Goal: Task Accomplishment & Management: Manage account settings

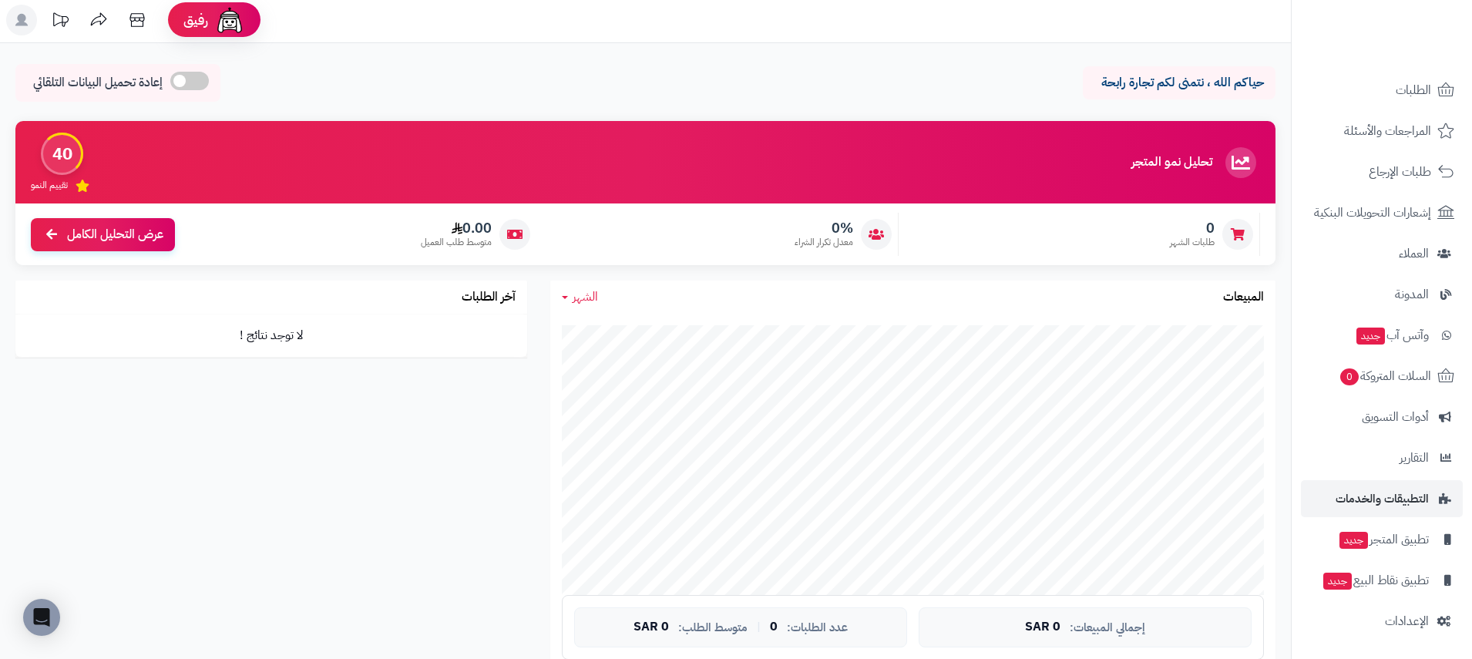
scroll to position [4, 0]
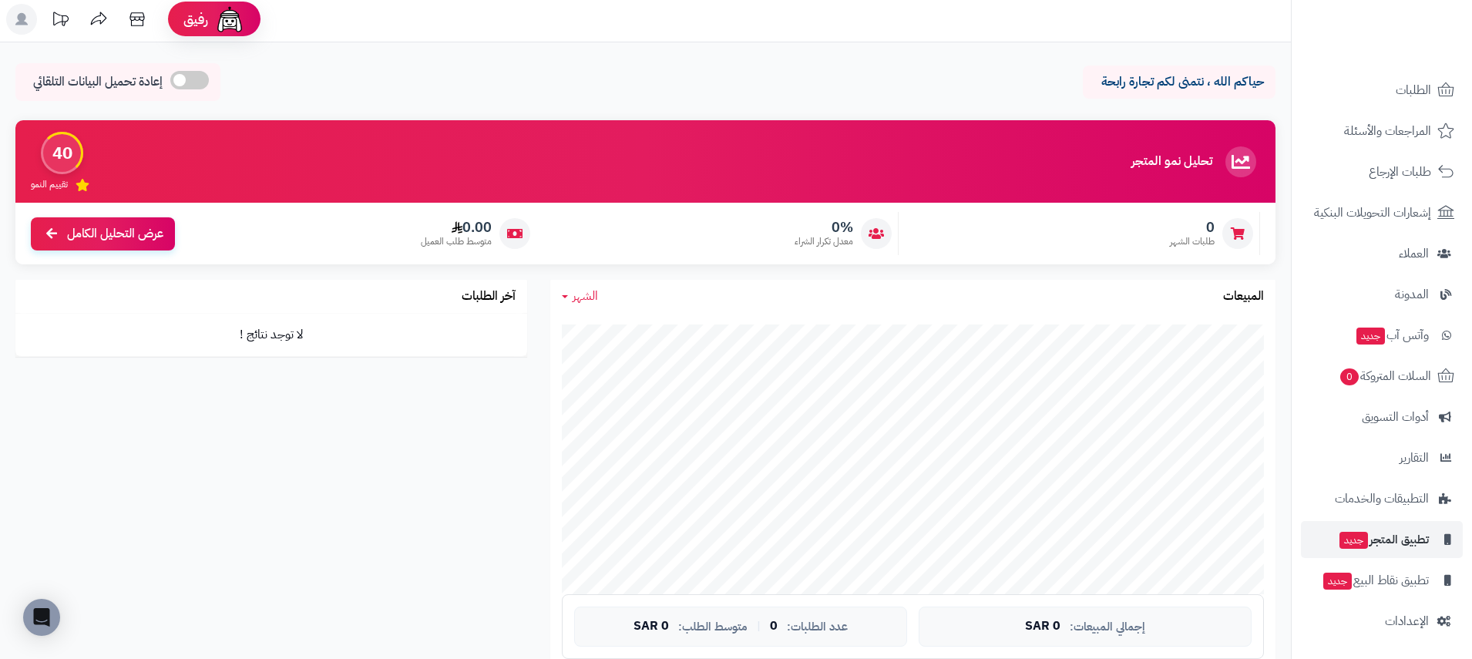
click at [1403, 538] on span "تطبيق المتجر جديد" at bounding box center [1383, 540] width 91 height 22
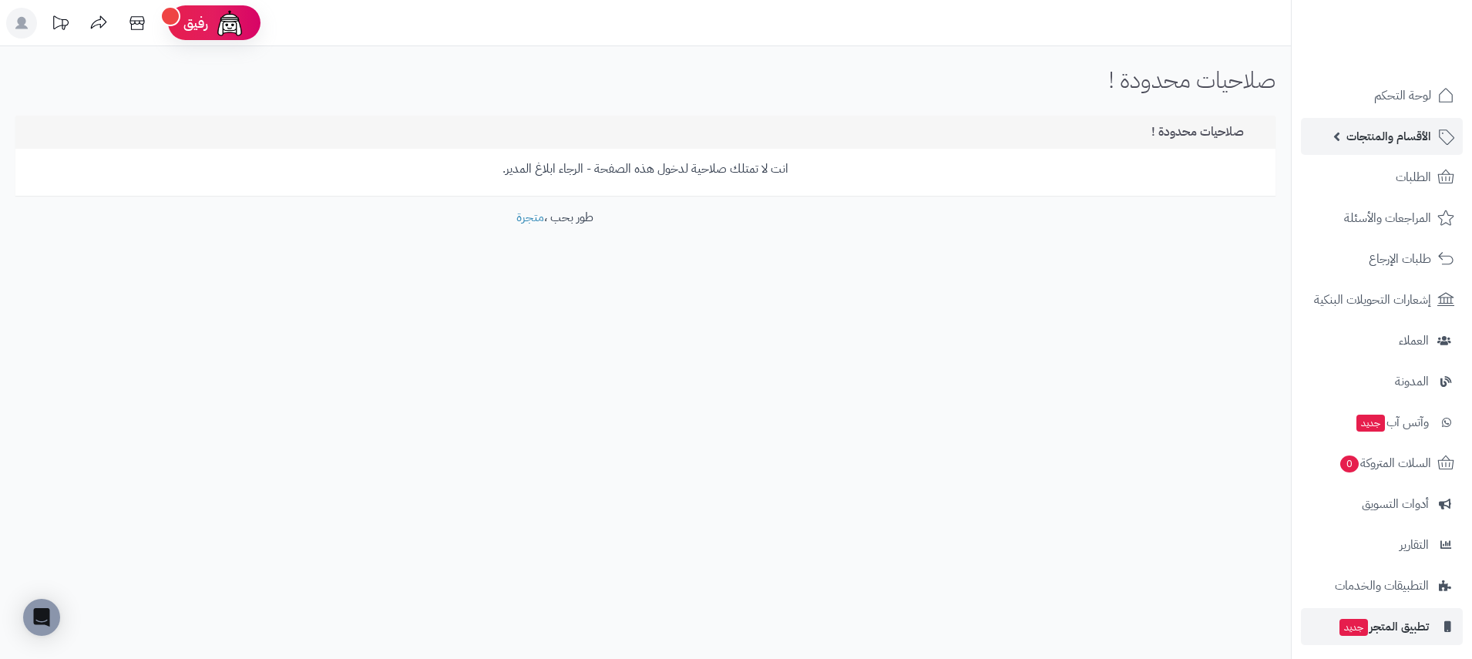
click at [1399, 139] on span "الأقسام والمنتجات" at bounding box center [1388, 137] width 85 height 22
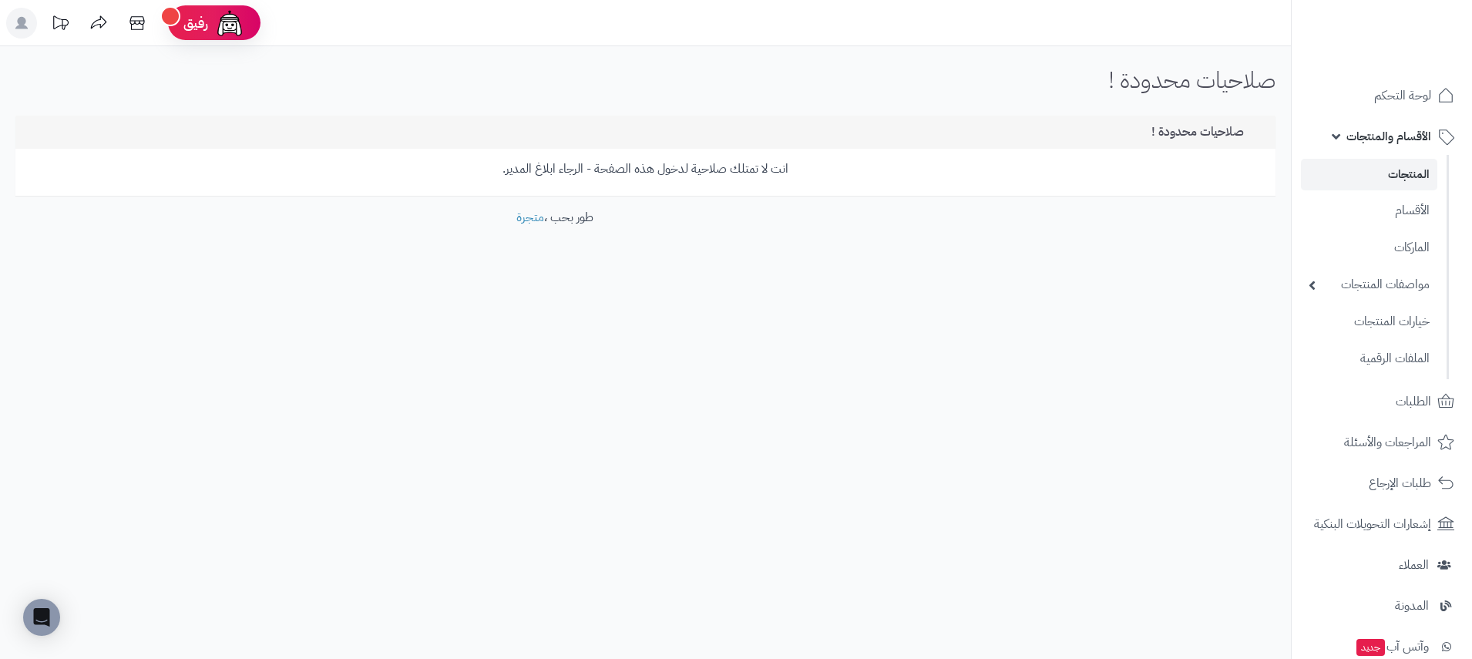
click at [1408, 176] on link "المنتجات" at bounding box center [1369, 175] width 136 height 32
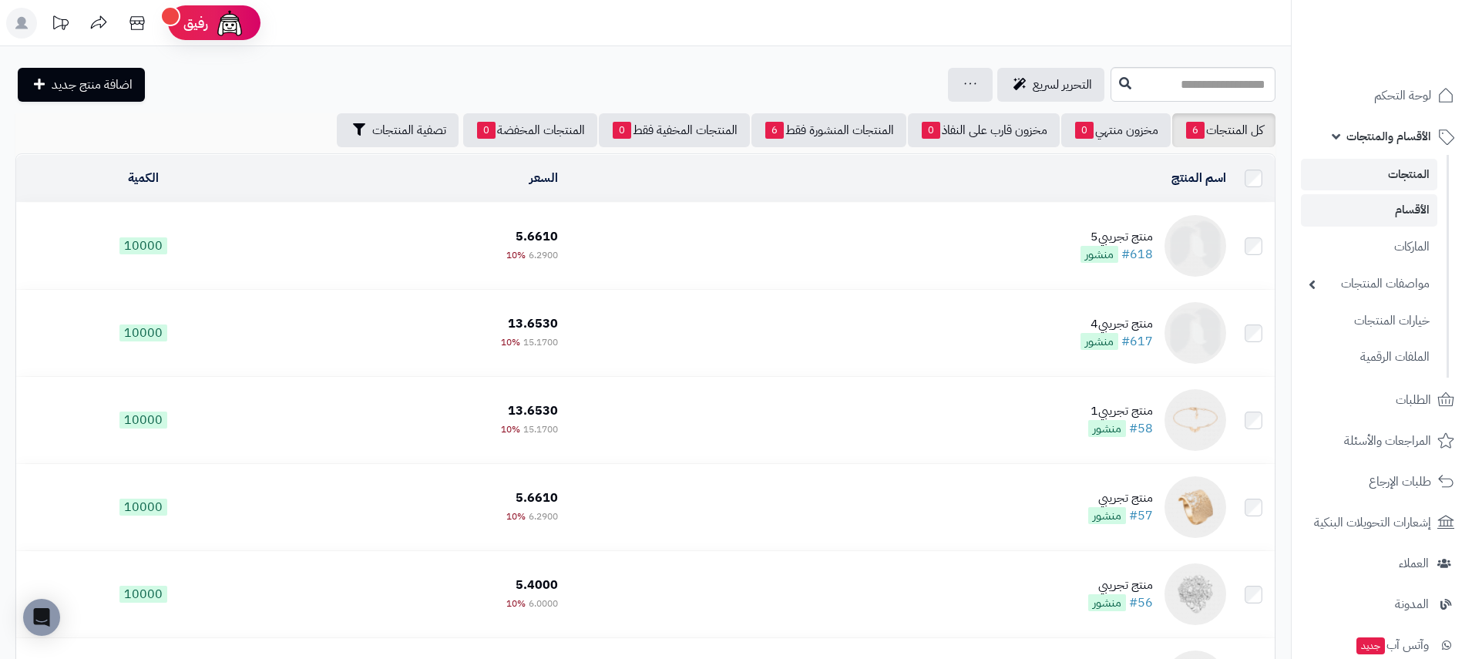
click at [1410, 207] on link "الأقسام" at bounding box center [1369, 210] width 136 height 32
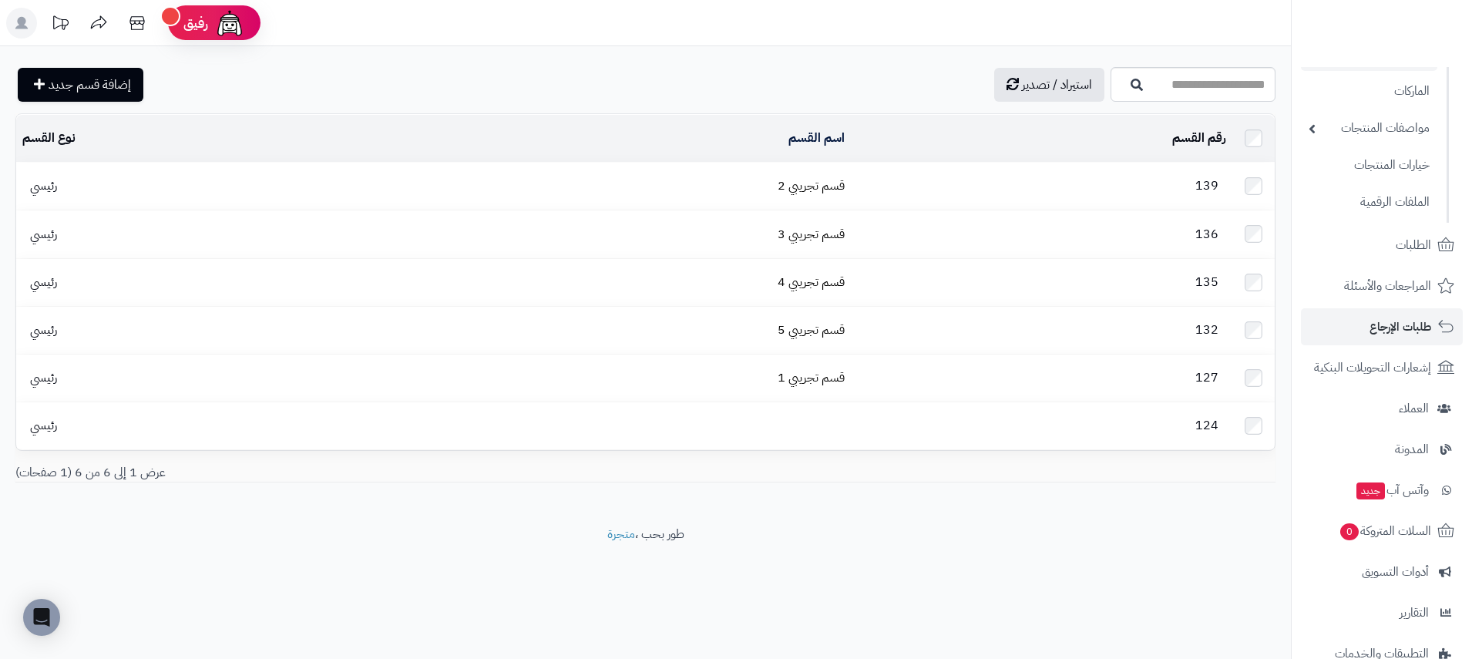
scroll to position [157, 0]
click at [1370, 366] on span "إشعارات التحويلات البنكية" at bounding box center [1373, 367] width 115 height 22
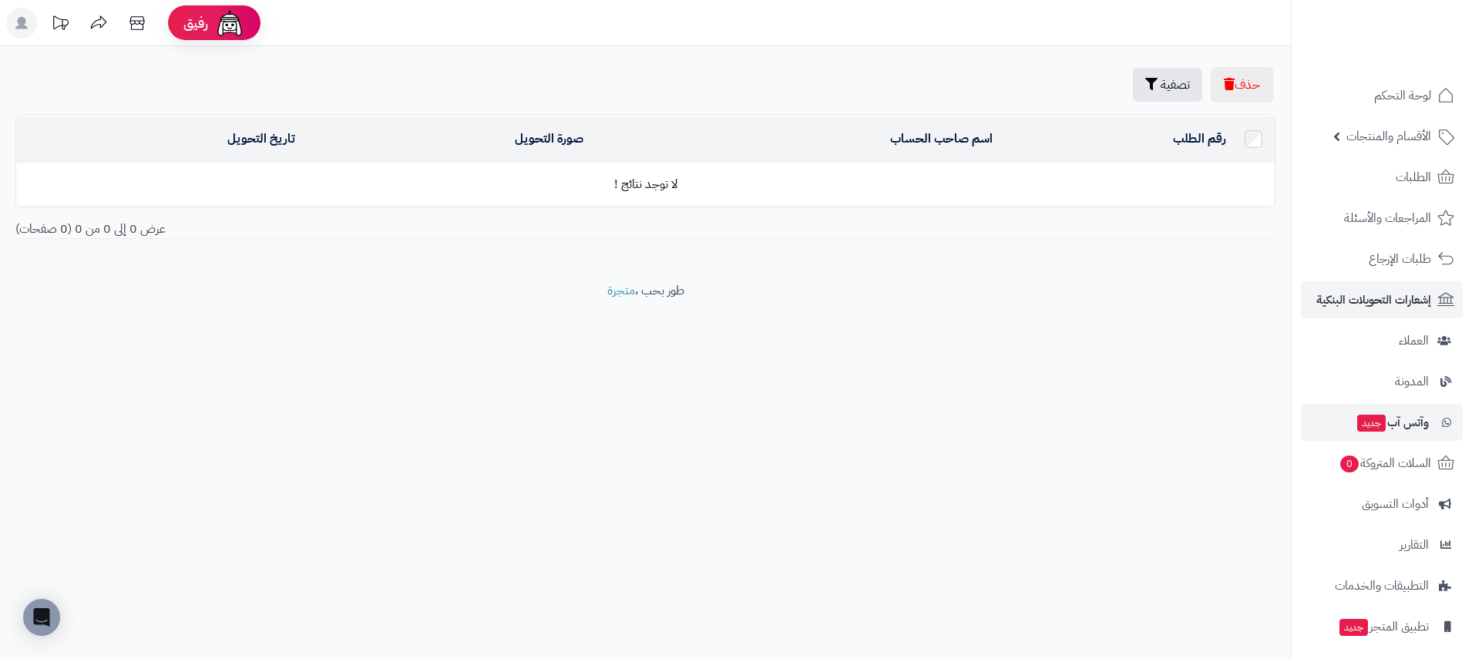
click at [1398, 423] on span "وآتس آب جديد" at bounding box center [1391, 422] width 73 height 22
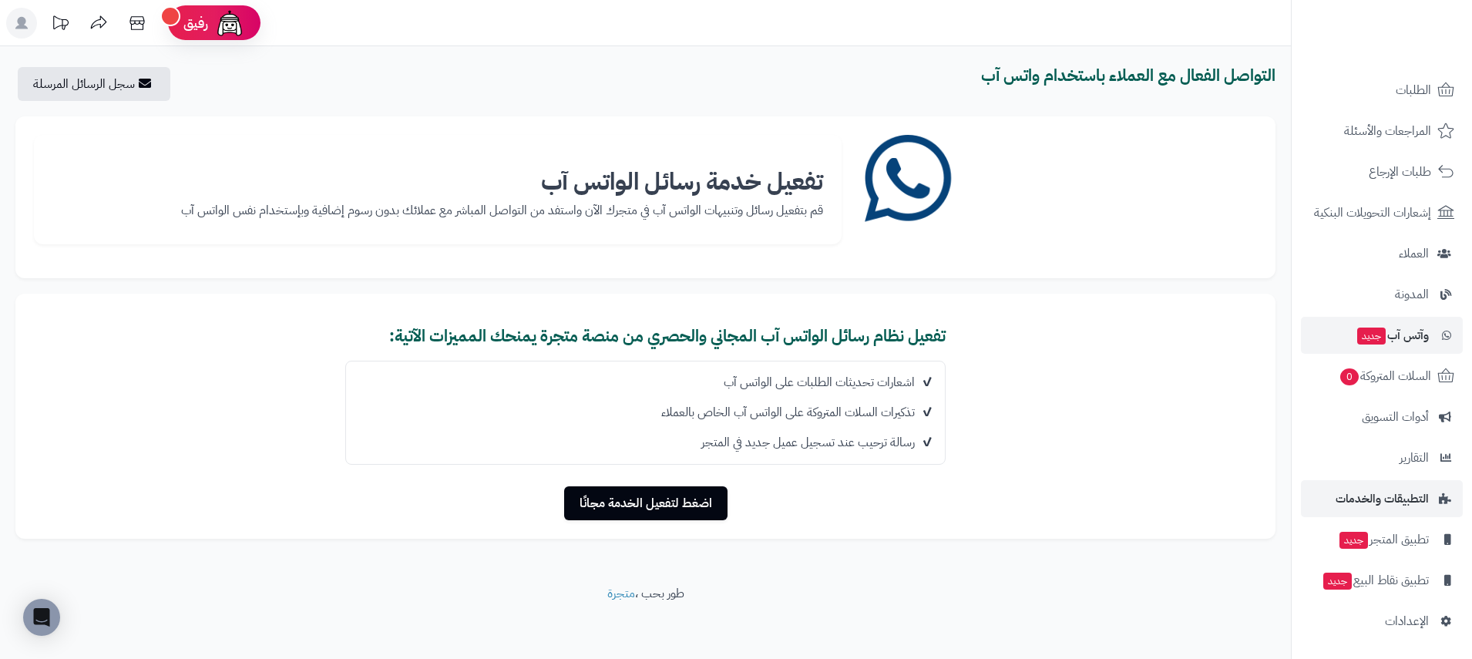
scroll to position [87, 0]
click at [1405, 493] on span "التطبيقات والخدمات" at bounding box center [1381, 499] width 93 height 22
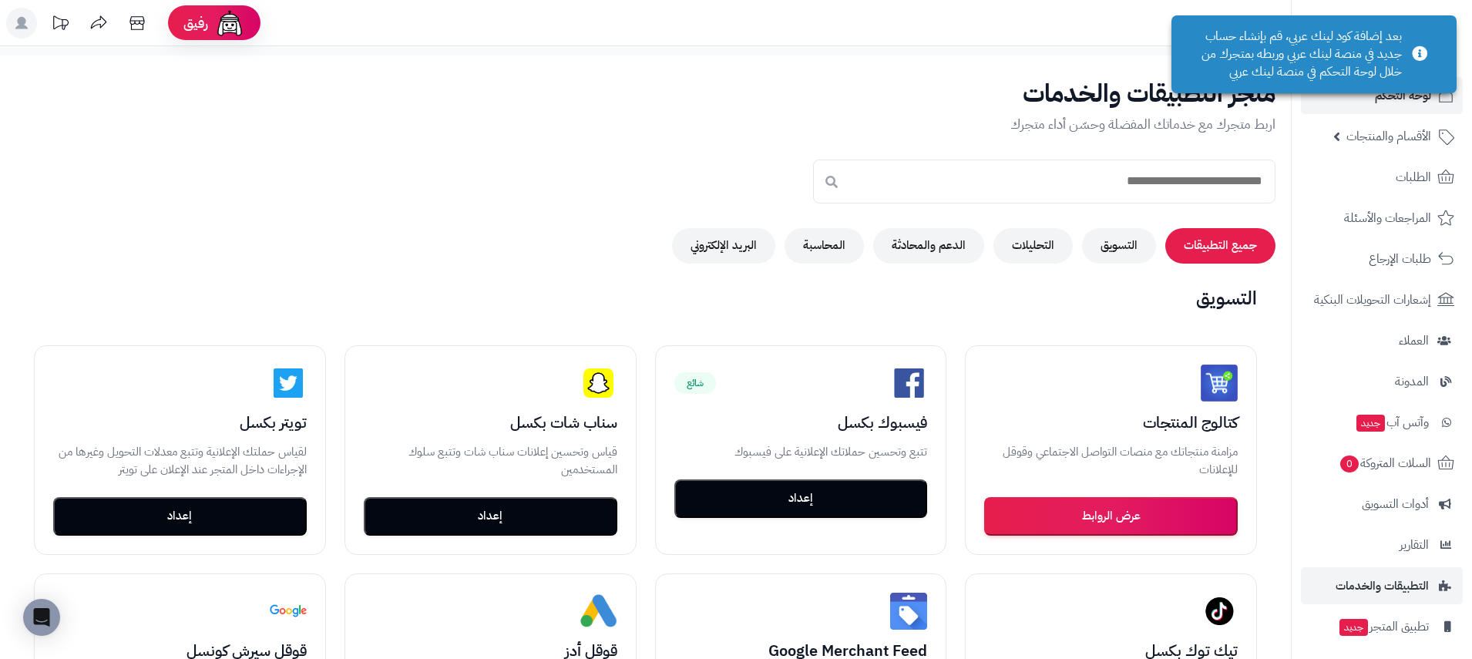
click at [1395, 100] on span "لوحة التحكم" at bounding box center [1403, 96] width 56 height 22
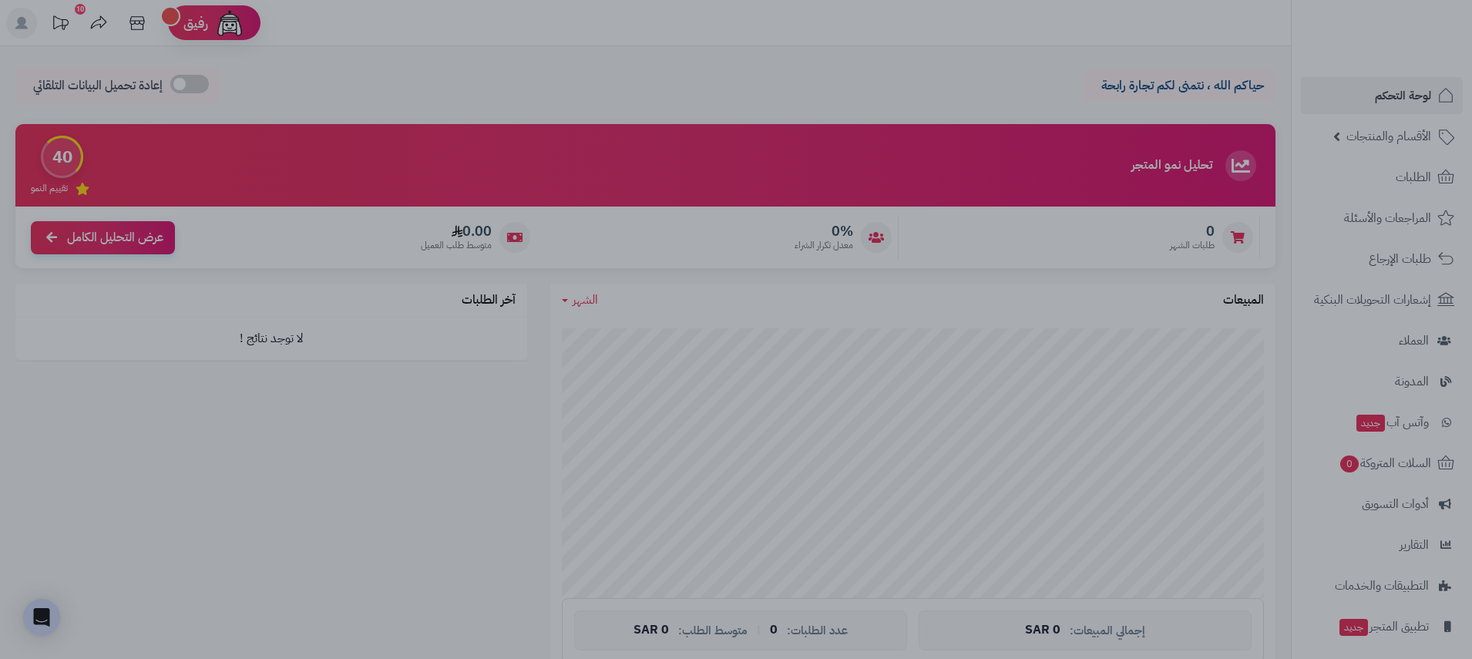
click at [567, 115] on div at bounding box center [736, 329] width 1472 height 659
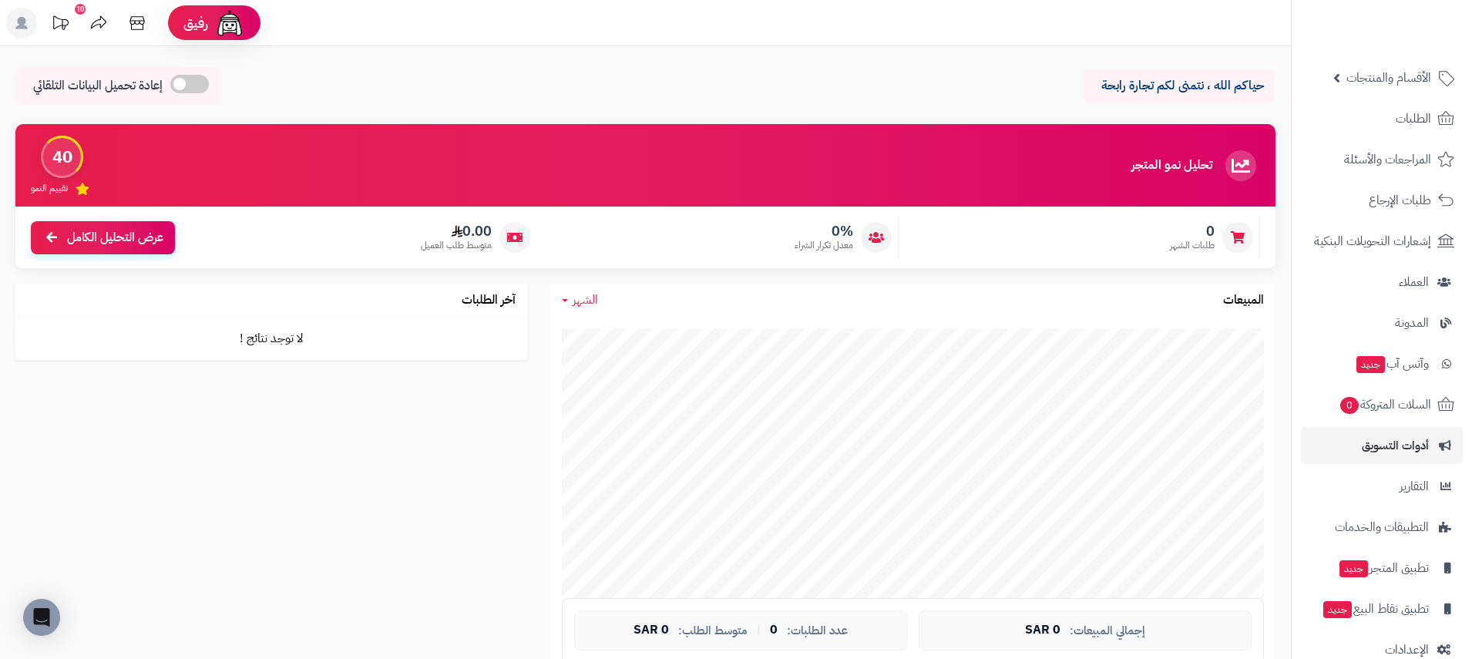
scroll to position [80, 0]
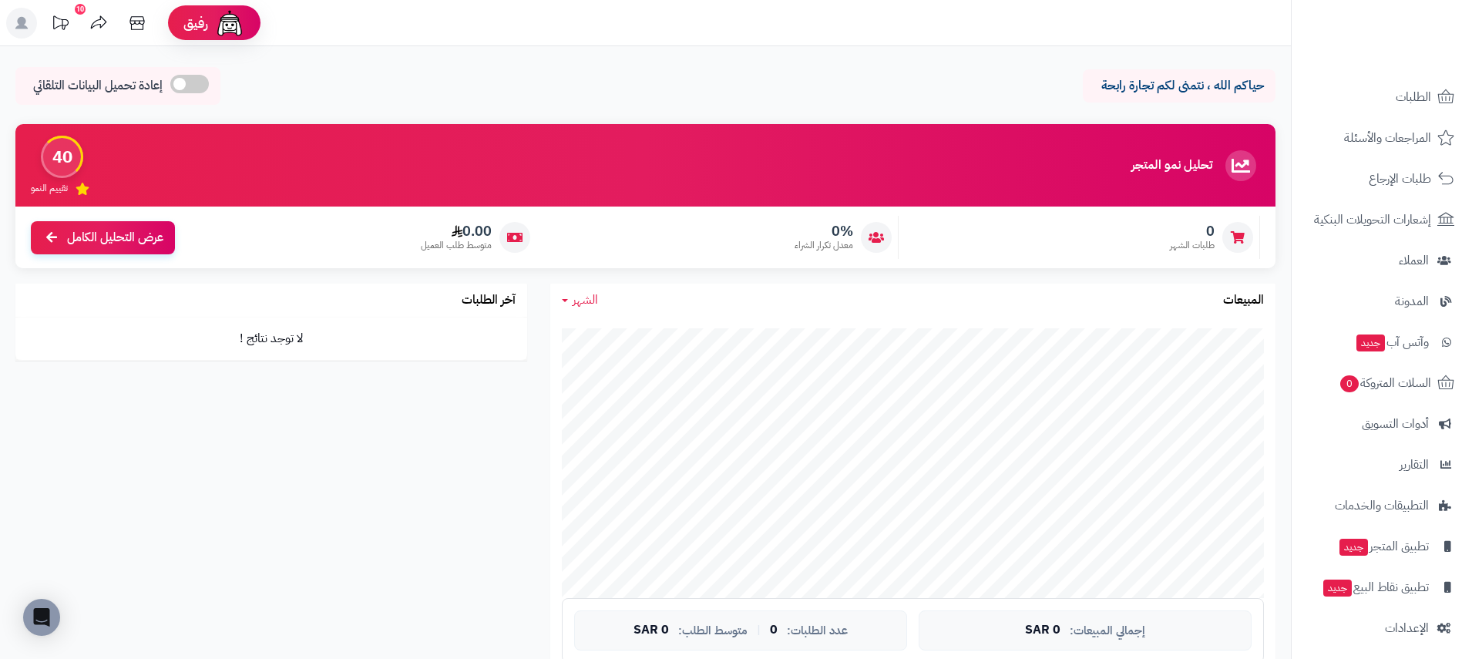
click at [140, 15] on icon at bounding box center [137, 23] width 31 height 31
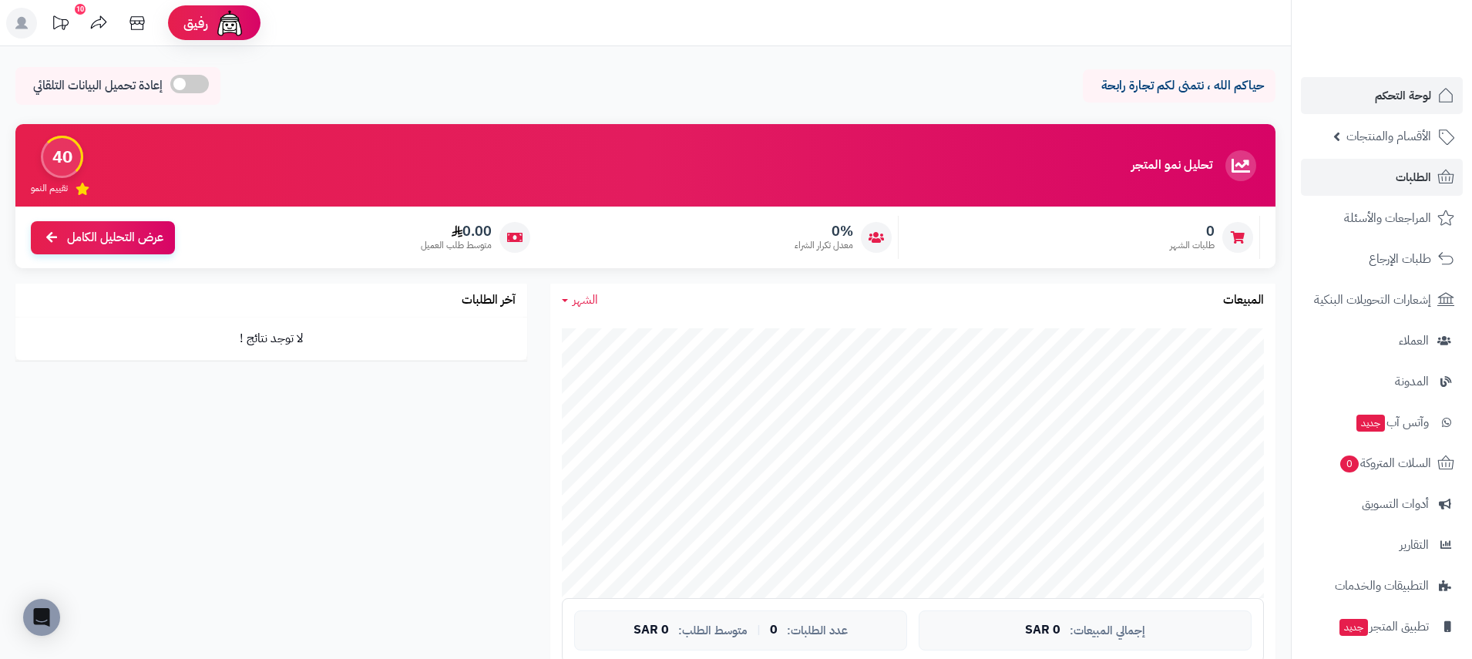
scroll to position [0, 0]
click at [1397, 140] on span "الأقسام والمنتجات" at bounding box center [1388, 137] width 85 height 22
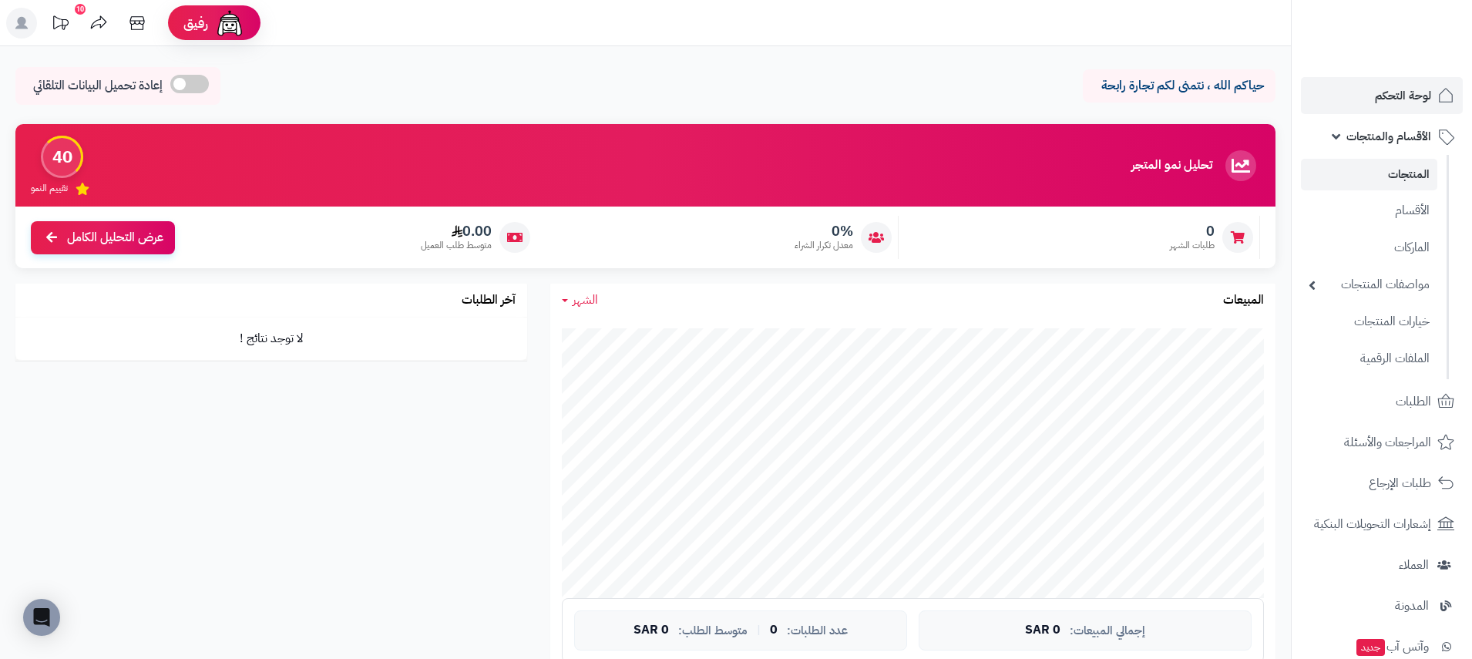
click at [1401, 169] on link "المنتجات" at bounding box center [1369, 175] width 136 height 32
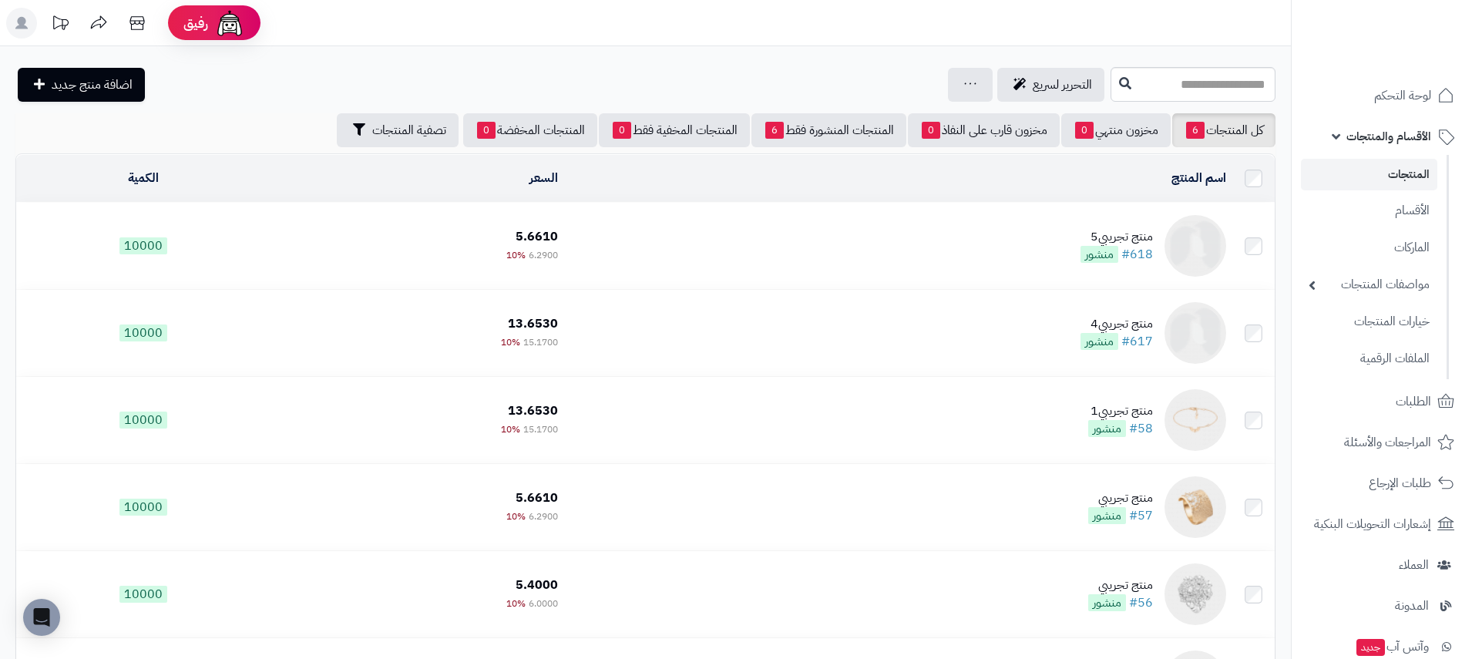
click at [1049, 270] on td "منتج تجريبي5 #618 منشور" at bounding box center [898, 246] width 668 height 86
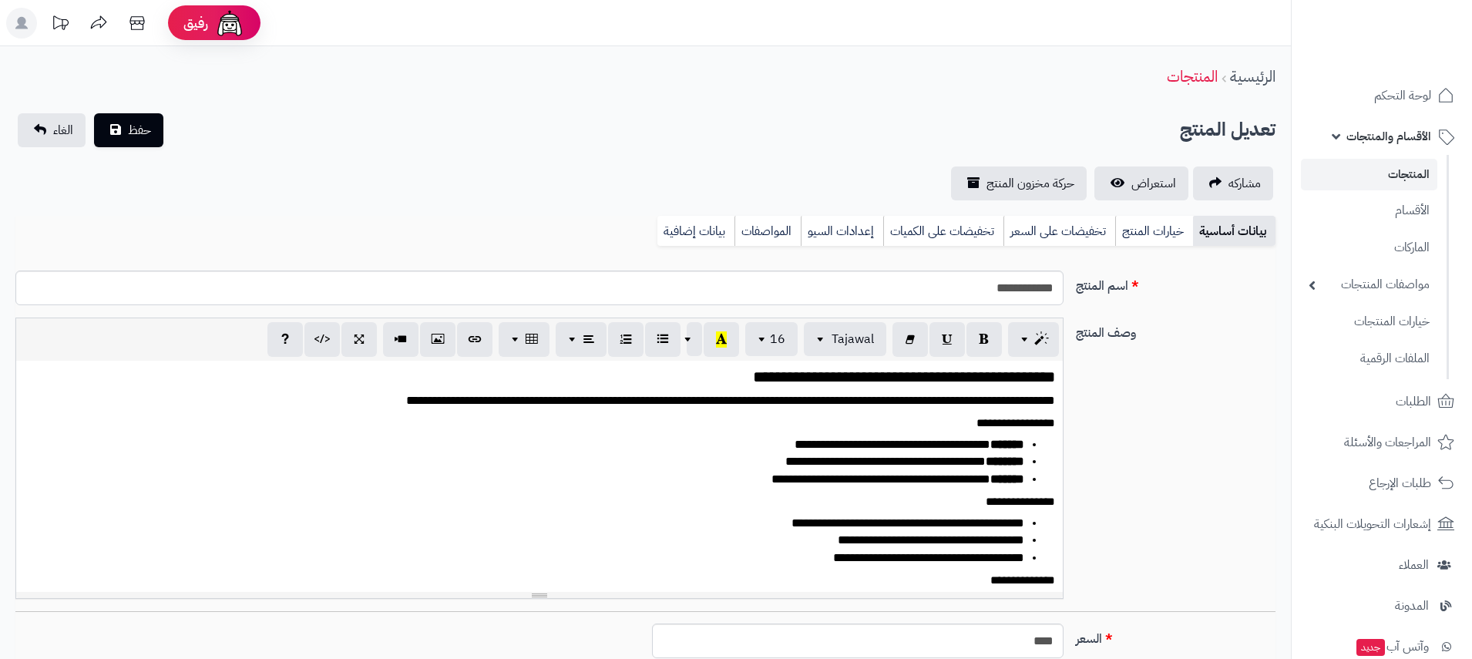
select select
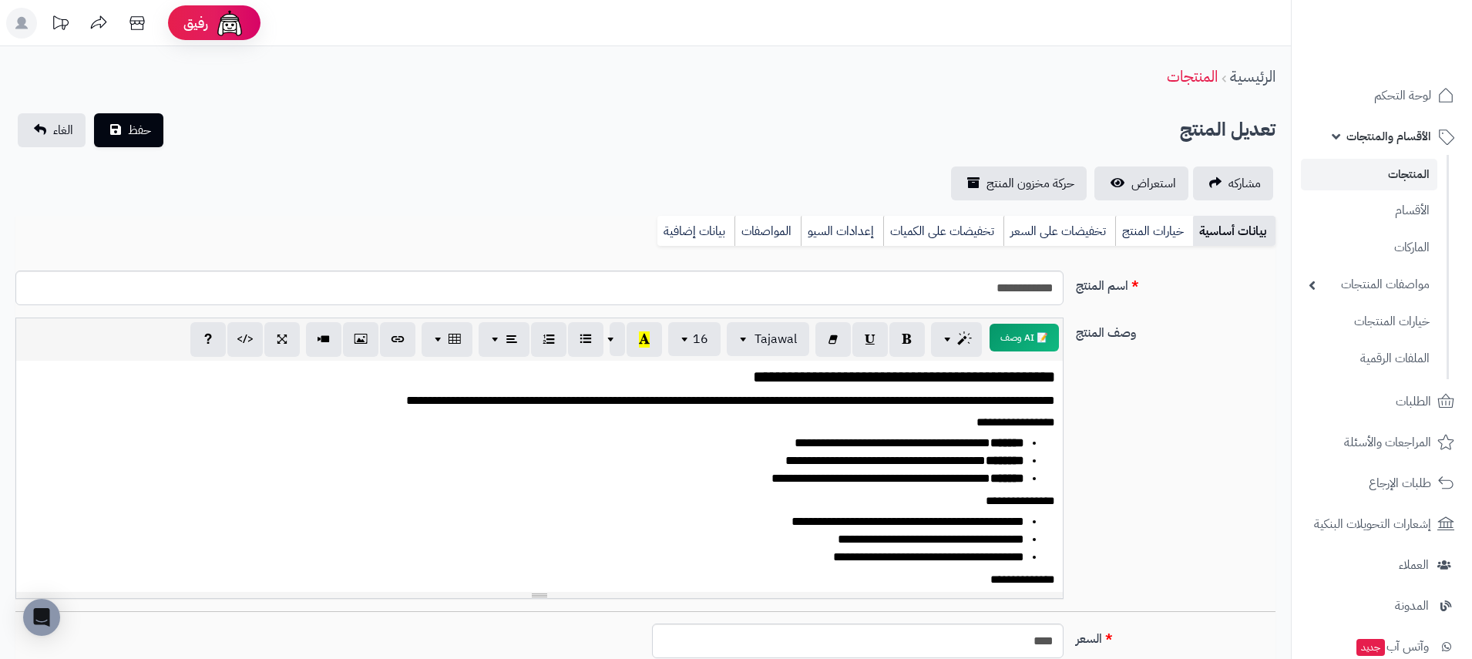
scroll to position [0, -1]
click at [1173, 226] on link "خيارات المنتج" at bounding box center [1154, 231] width 78 height 31
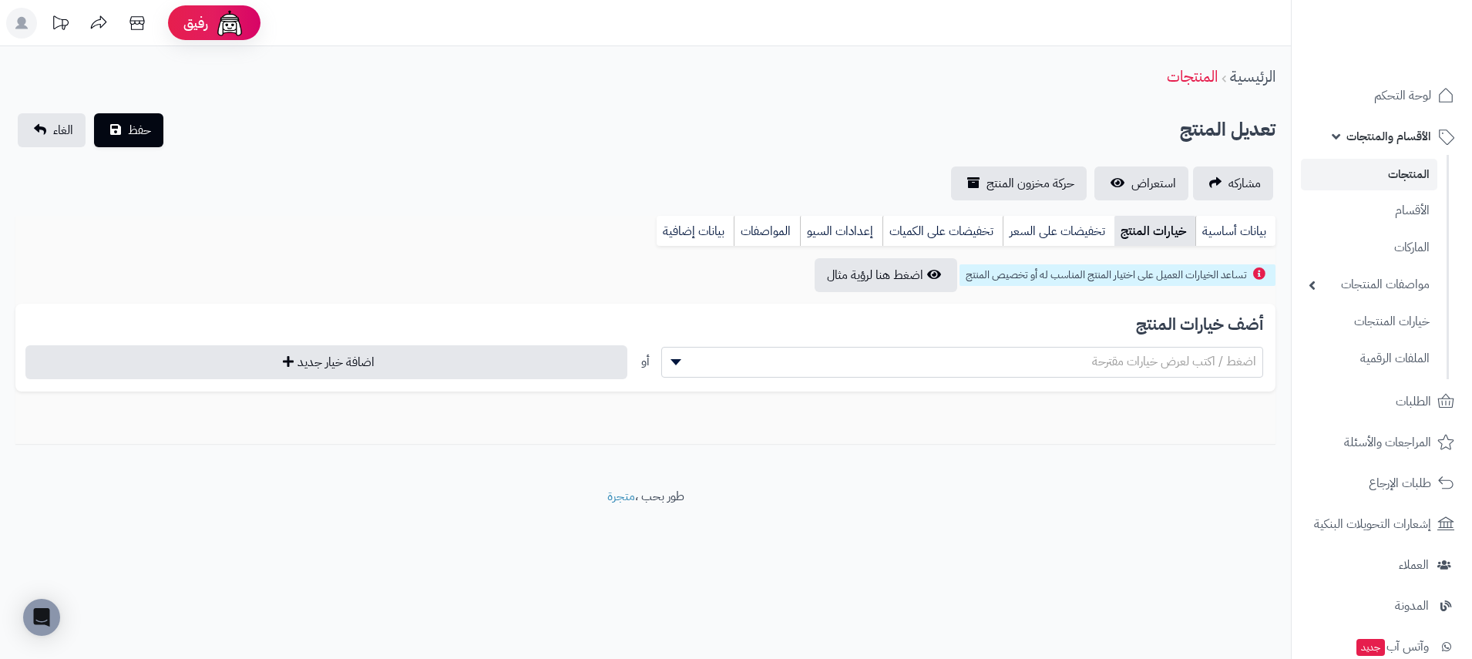
click at [1103, 365] on span "اضغط / اكتب لعرض خيارات مقترحة" at bounding box center [1174, 361] width 164 height 18
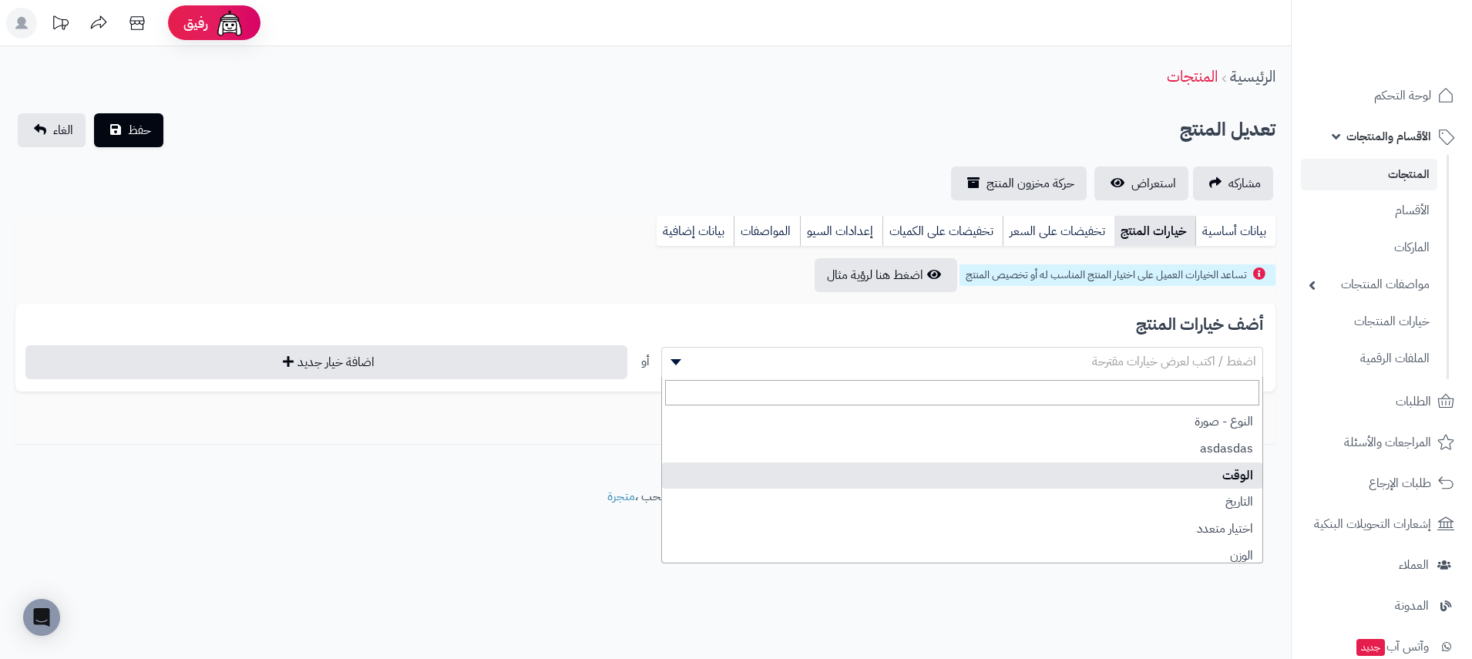
select select "**"
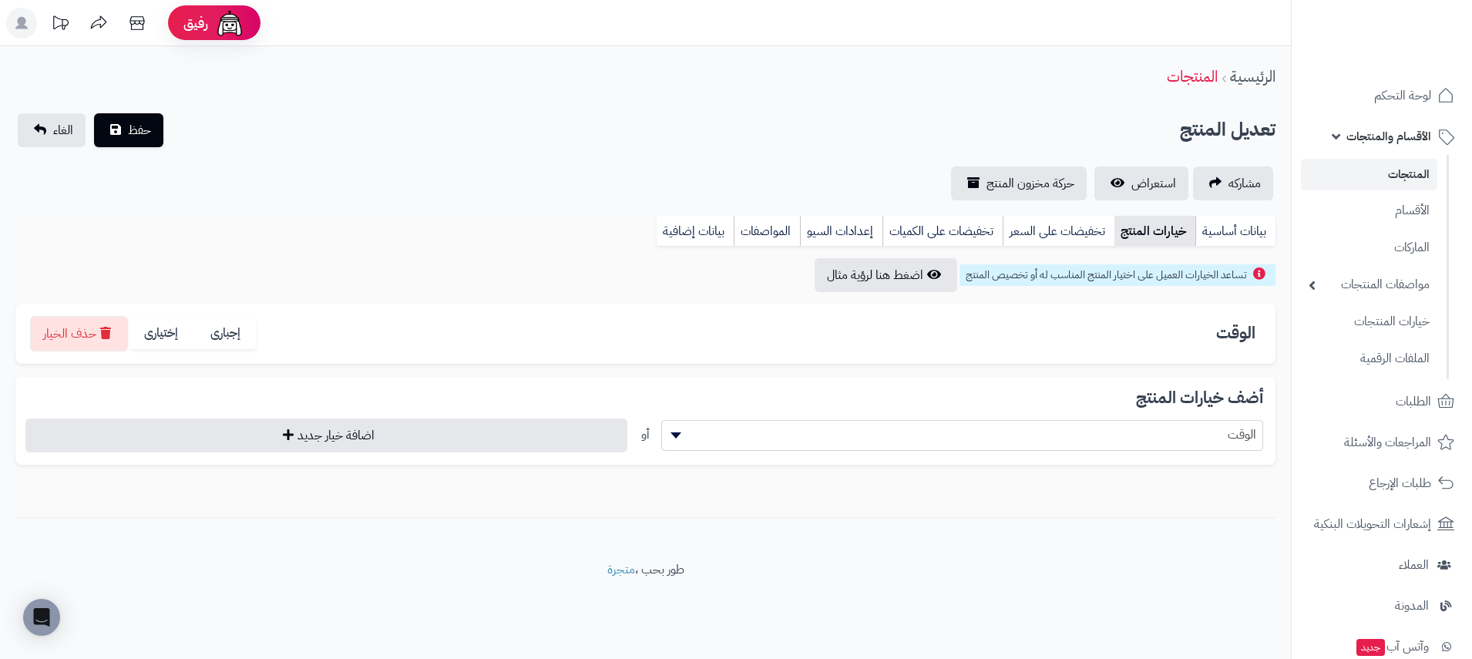
drag, startPoint x: 849, startPoint y: 498, endPoint x: 568, endPoint y: 472, distance: 282.4
click at [846, 497] on div "تساعد الخيارات العميل على اختيار المنتج المناسب له أو تخصيص المنتج اضغط هنا لرؤ…" at bounding box center [645, 388] width 1260 height 260
click at [568, 444] on button "اضافة خيار جديد" at bounding box center [326, 435] width 602 height 34
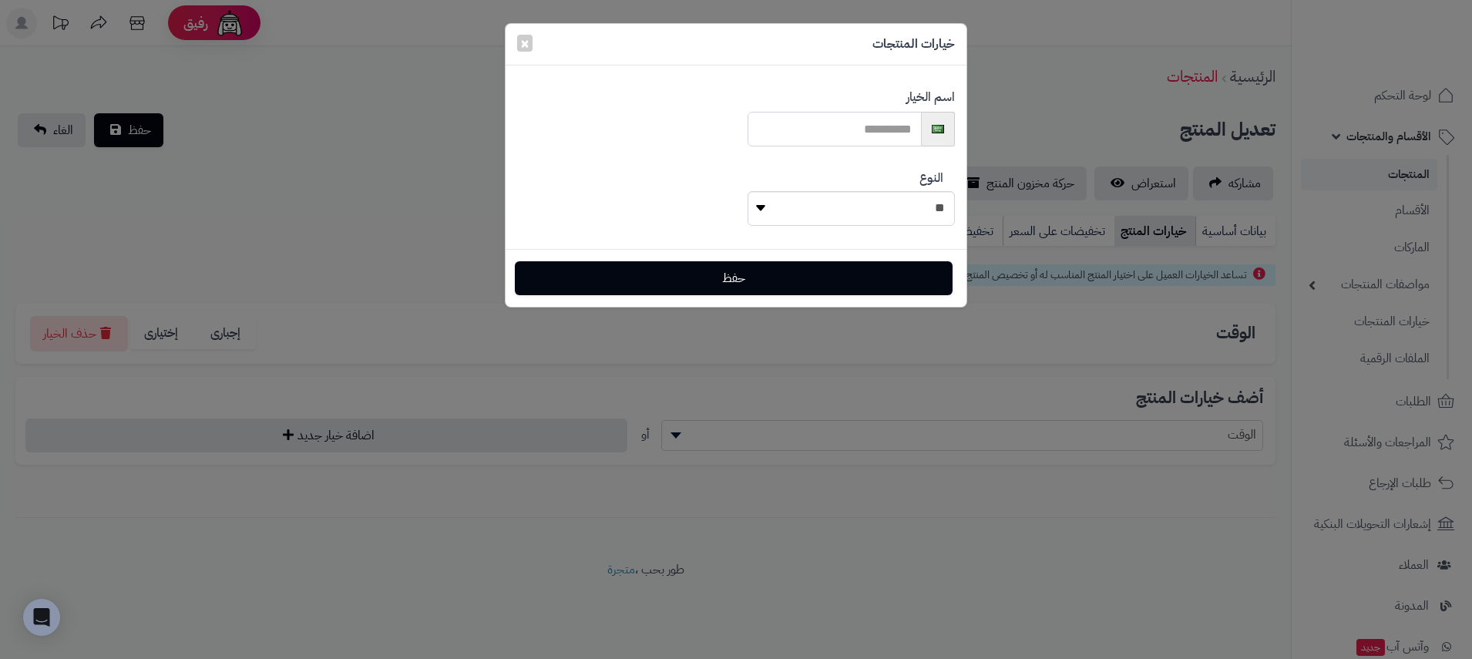
click at [863, 131] on input "text" at bounding box center [834, 129] width 174 height 35
select select "****"
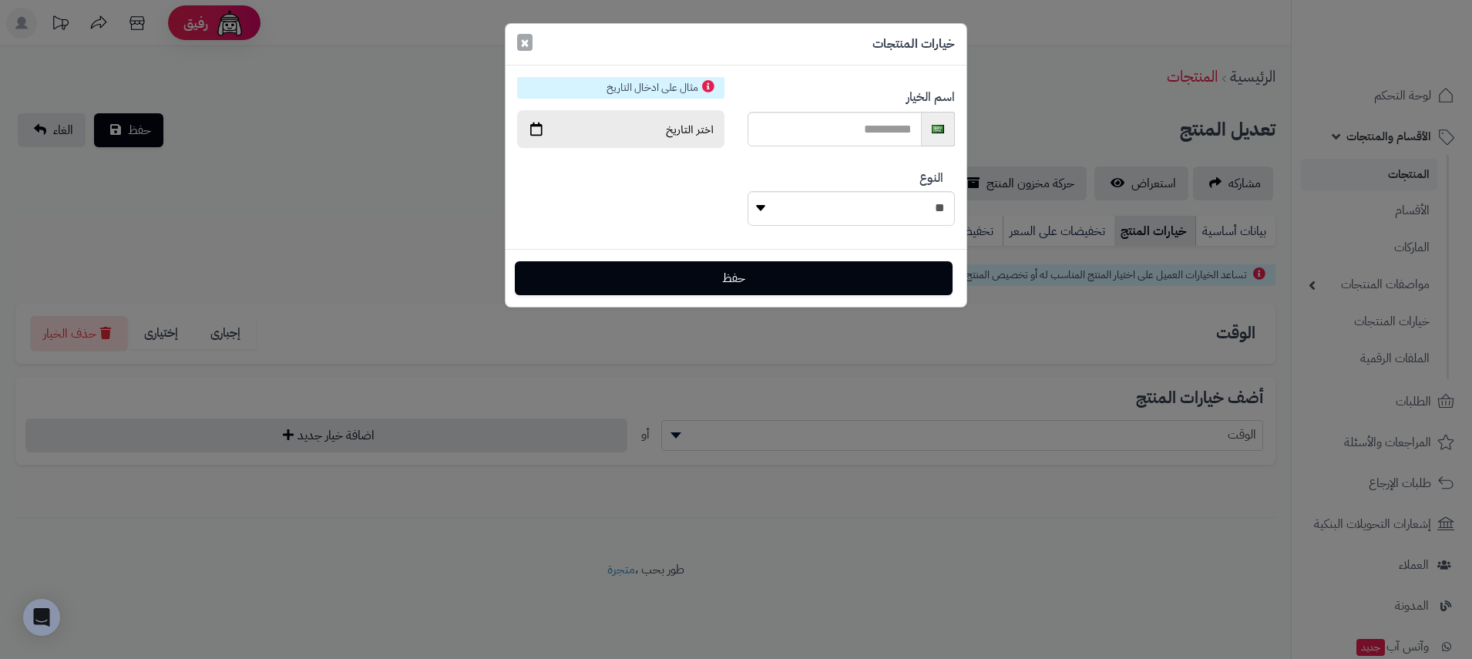
click at [530, 45] on button "×" at bounding box center [524, 42] width 15 height 17
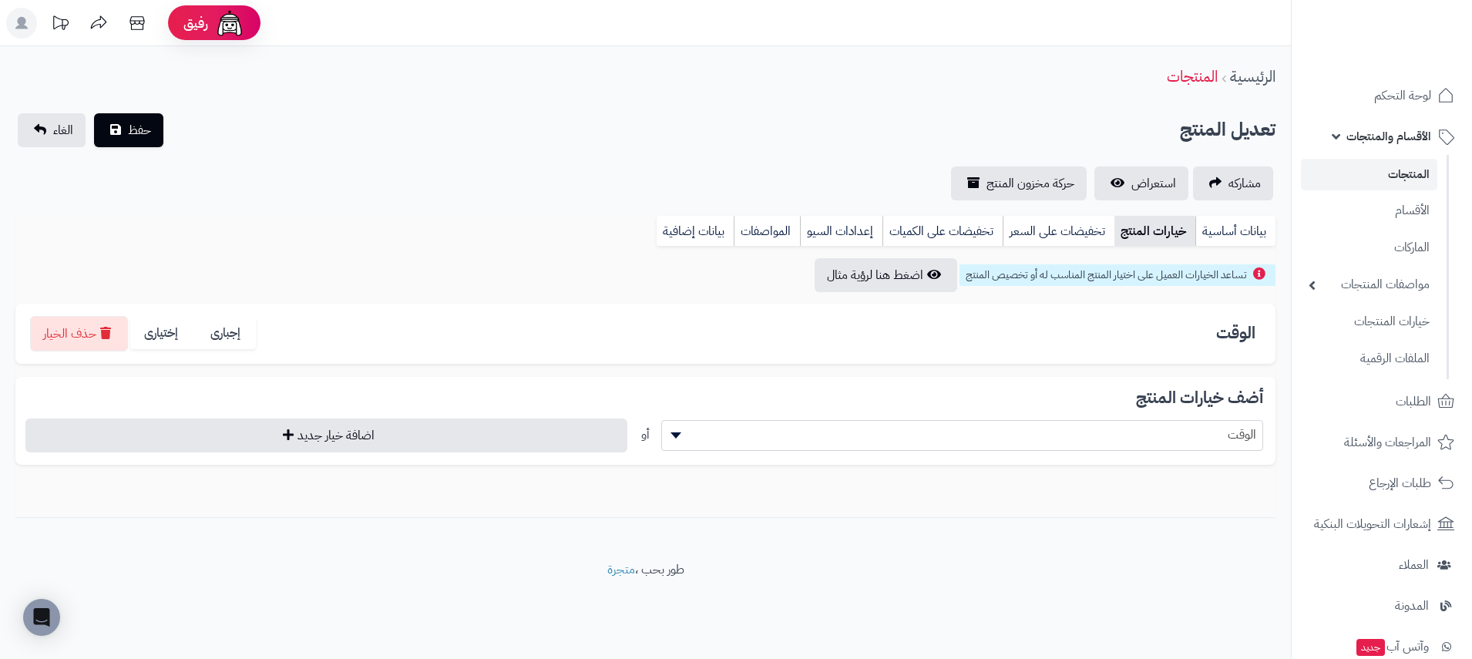
drag, startPoint x: 530, startPoint y: 157, endPoint x: 646, endPoint y: 192, distance: 121.4
click at [531, 157] on div "**********" at bounding box center [645, 156] width 1291 height 87
drag, startPoint x: 361, startPoint y: 149, endPoint x: 334, endPoint y: 135, distance: 30.7
click at [358, 148] on div "**********" at bounding box center [645, 156] width 1291 height 87
click at [13, 19] on rect at bounding box center [21, 23] width 31 height 31
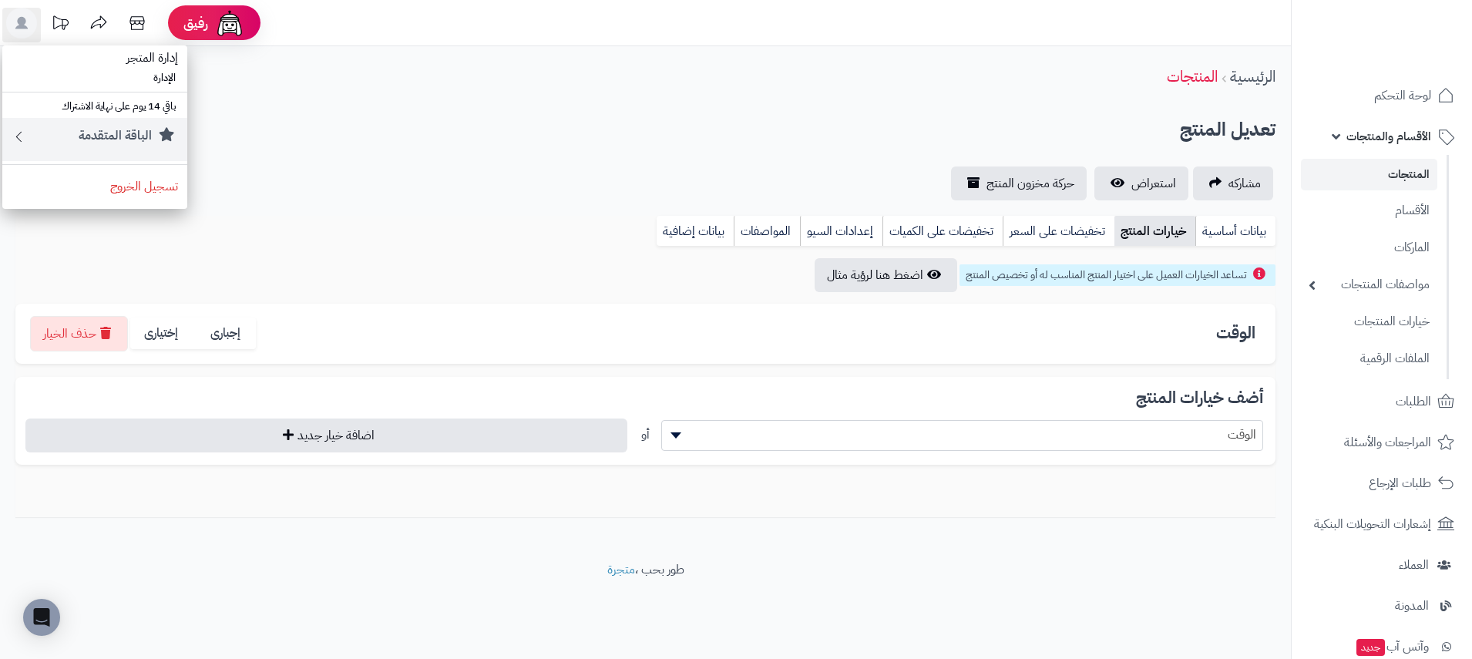
click at [115, 127] on small "الباقة المتقدمة" at bounding box center [115, 135] width 73 height 18
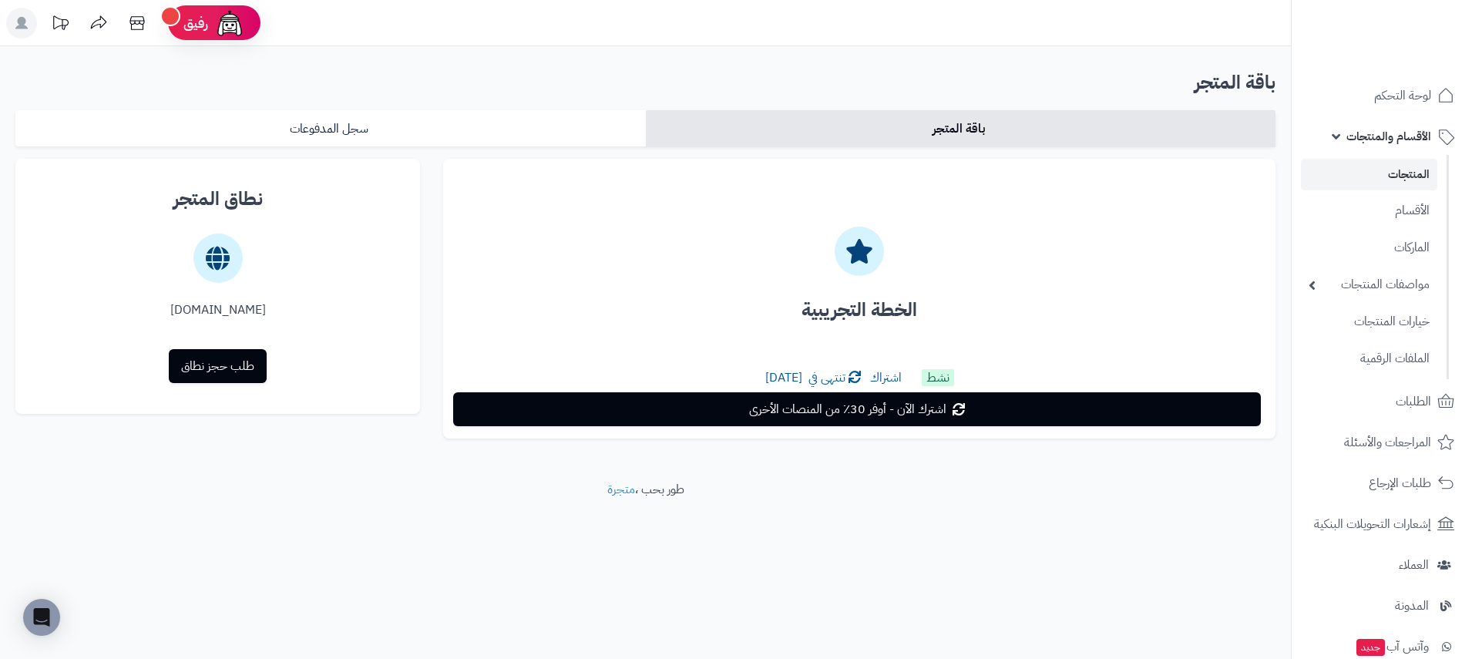
click at [901, 415] on span "اشترك الآن - أوفر 30٪ من المنصات الأخرى" at bounding box center [847, 409] width 197 height 18
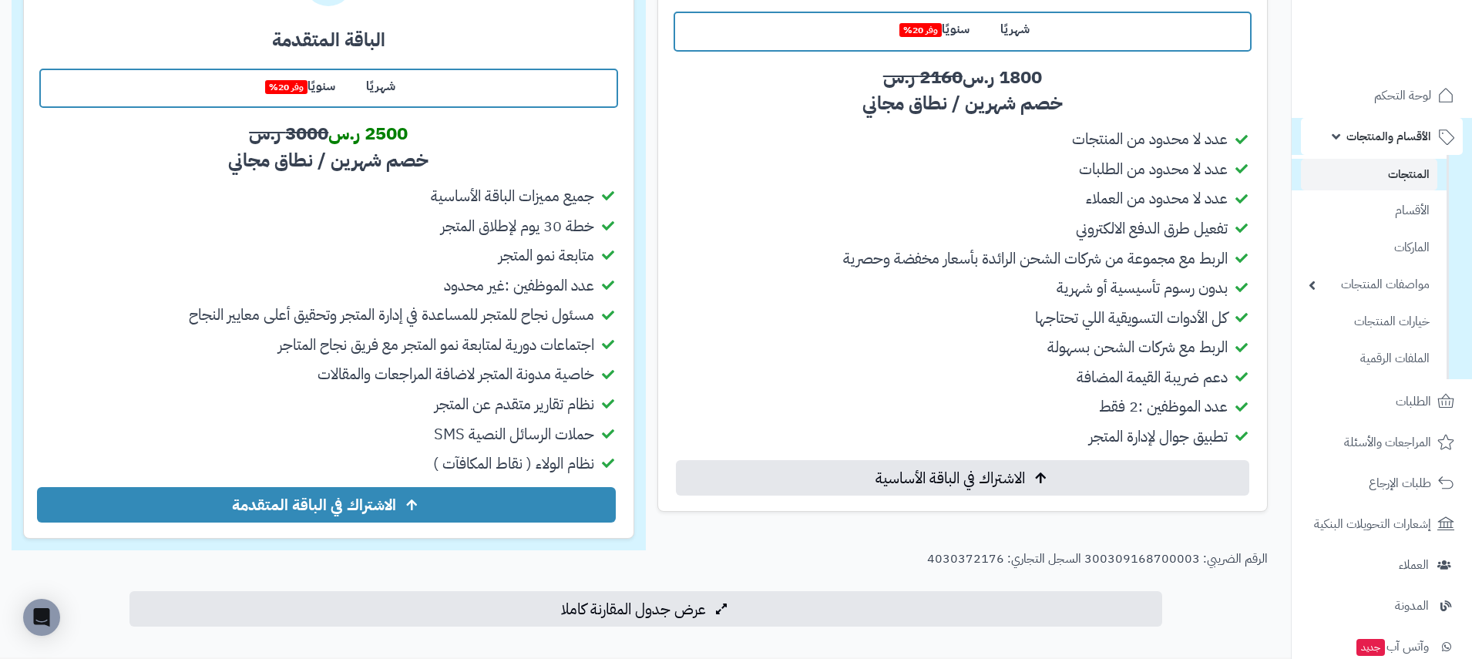
scroll to position [404, 0]
click at [403, 86] on label "شهريًا" at bounding box center [381, 86] width 60 height 33
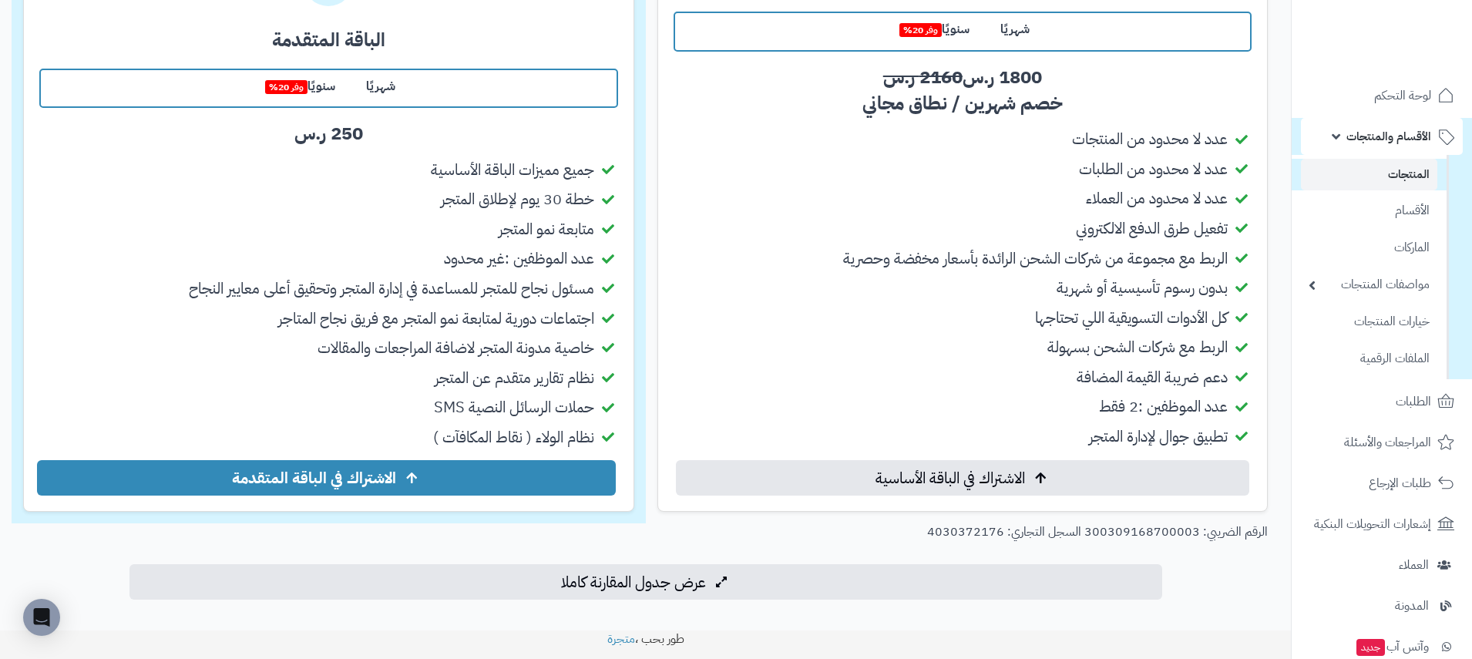
click at [251, 83] on label "سنويًا وفر 20%" at bounding box center [298, 86] width 105 height 33
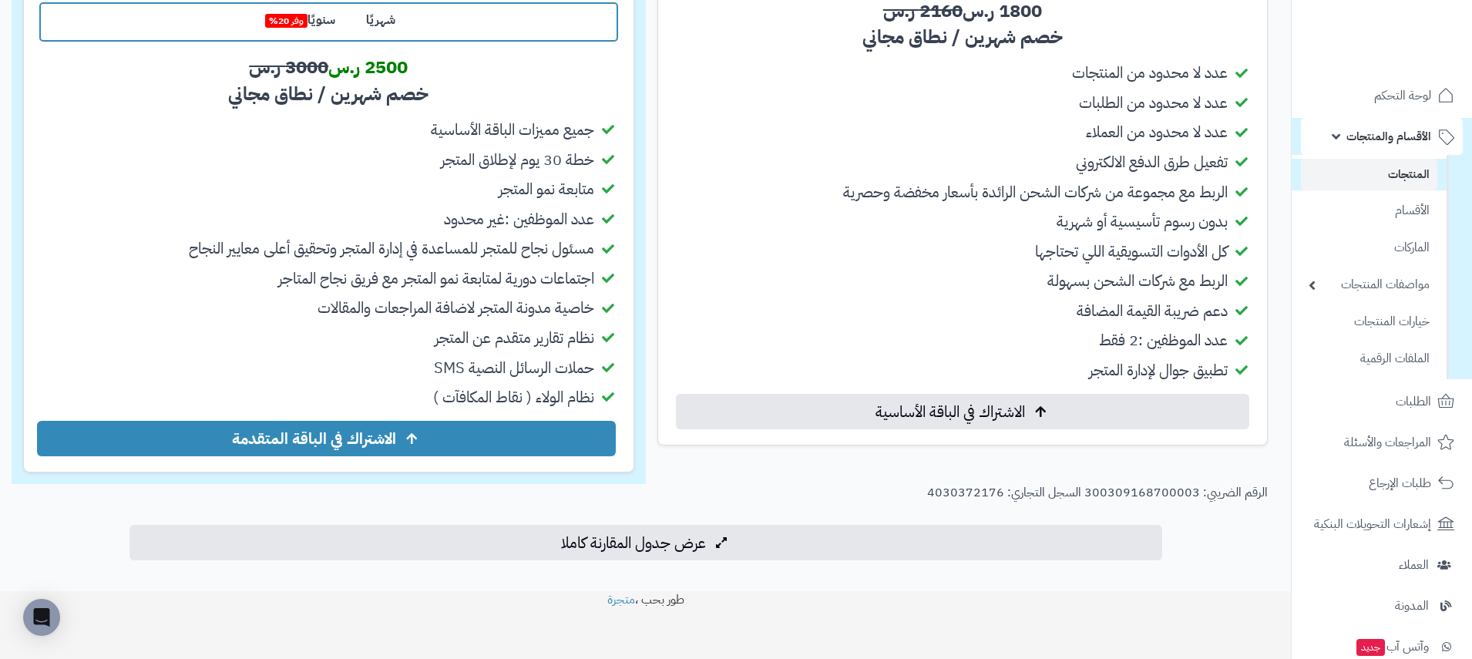
scroll to position [469, 0]
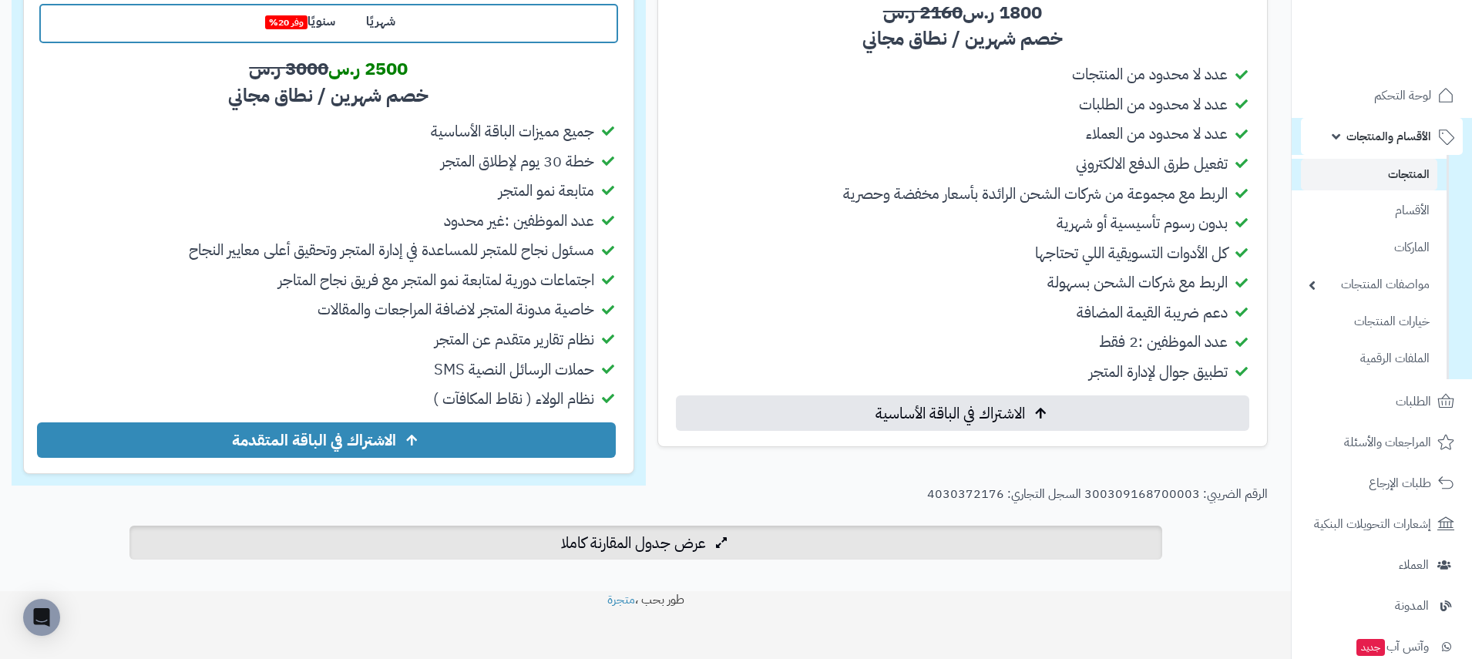
drag, startPoint x: 717, startPoint y: 579, endPoint x: 807, endPoint y: 549, distance: 95.8
click at [717, 579] on div "العودة الباقات الأساسية توفير أكثر من 30٪ مقارنة المنصات الأخرى ! الباقة الأساس…" at bounding box center [645, 84] width 1291 height 1014
click at [871, 467] on div "الباقة الأساسية شهريًا سنويًا وفر 20% 180 ر.س 1800 ر.س 2160 ر.س خصم شهرين / نطا…" at bounding box center [645, 133] width 1267 height 703
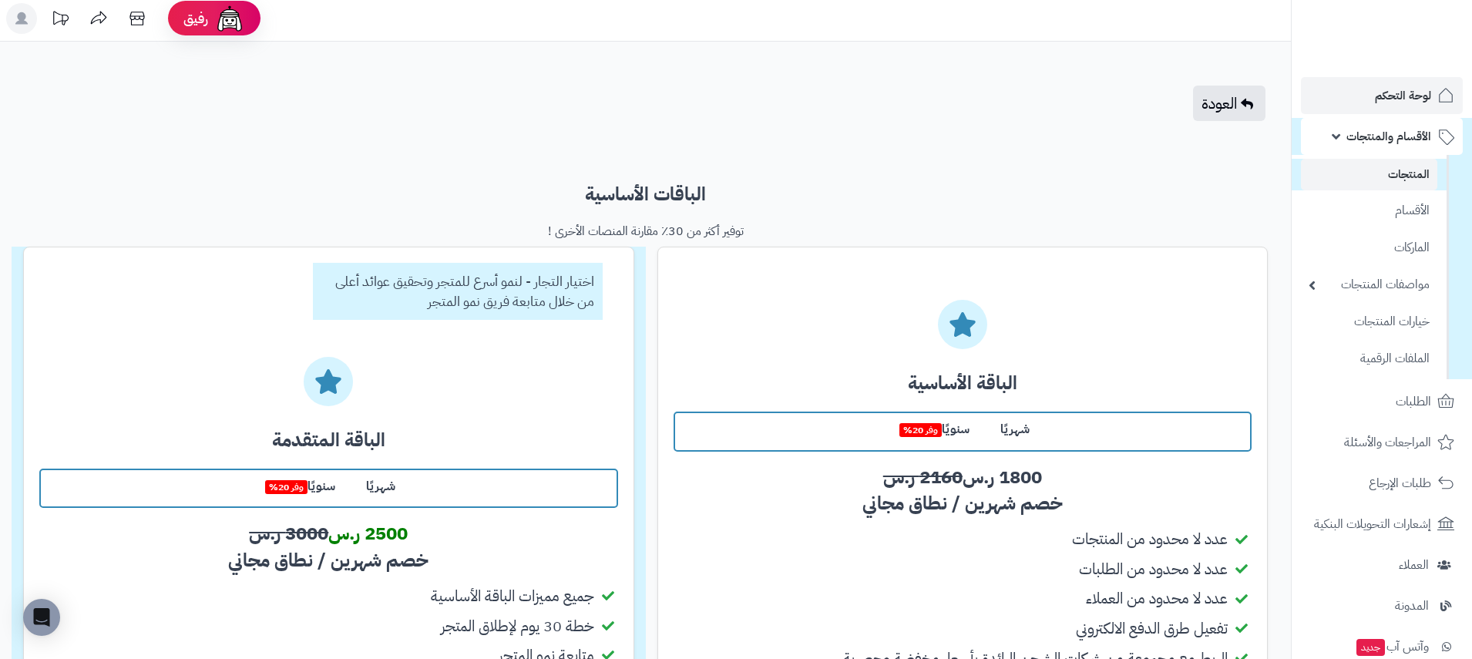
scroll to position [4, 0]
click at [1378, 108] on link "لوحة التحكم" at bounding box center [1382, 91] width 162 height 37
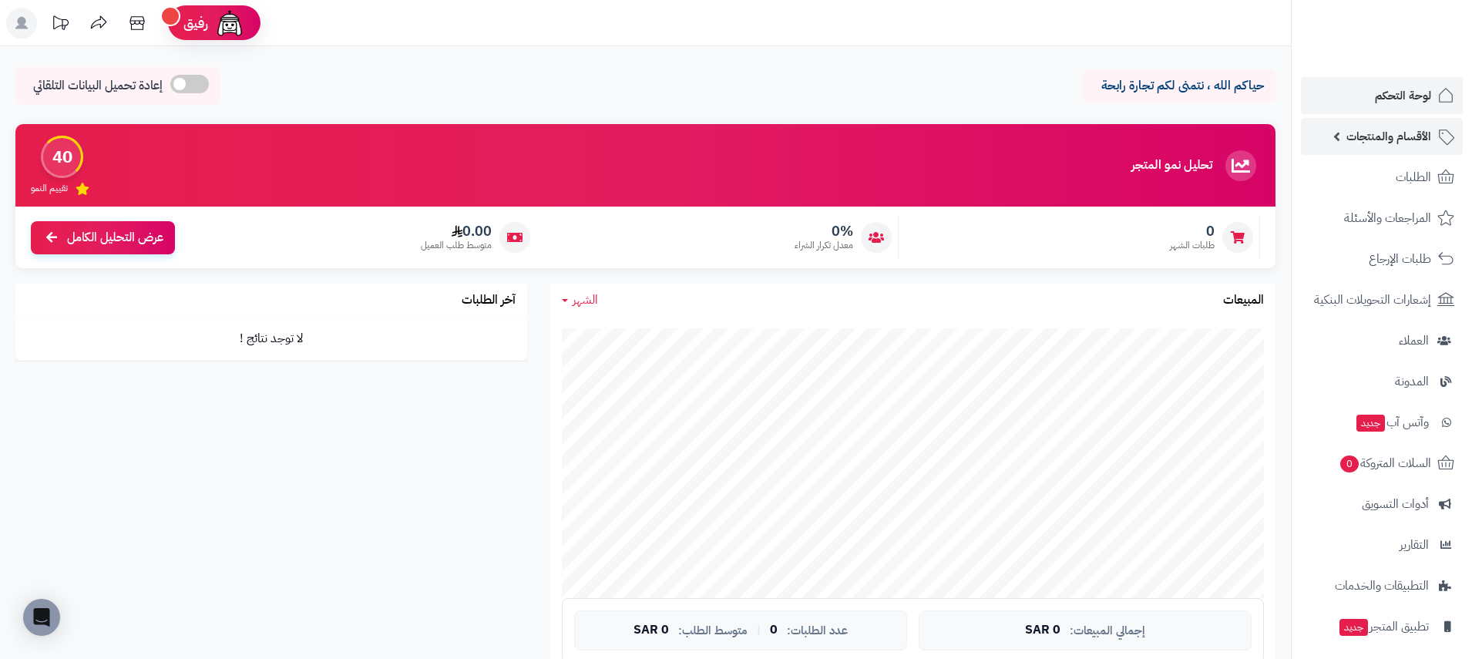
click at [1405, 123] on link "الأقسام والمنتجات" at bounding box center [1382, 136] width 162 height 37
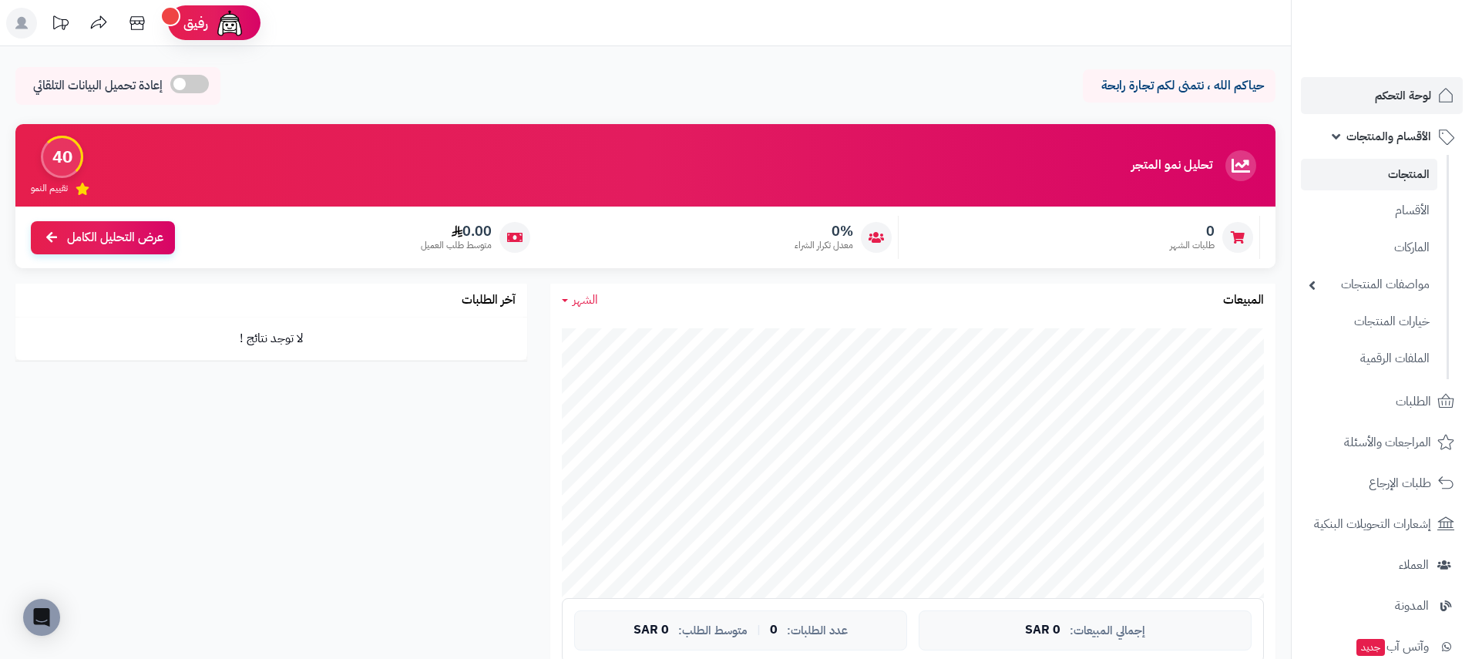
click at [1406, 180] on link "المنتجات" at bounding box center [1369, 175] width 136 height 32
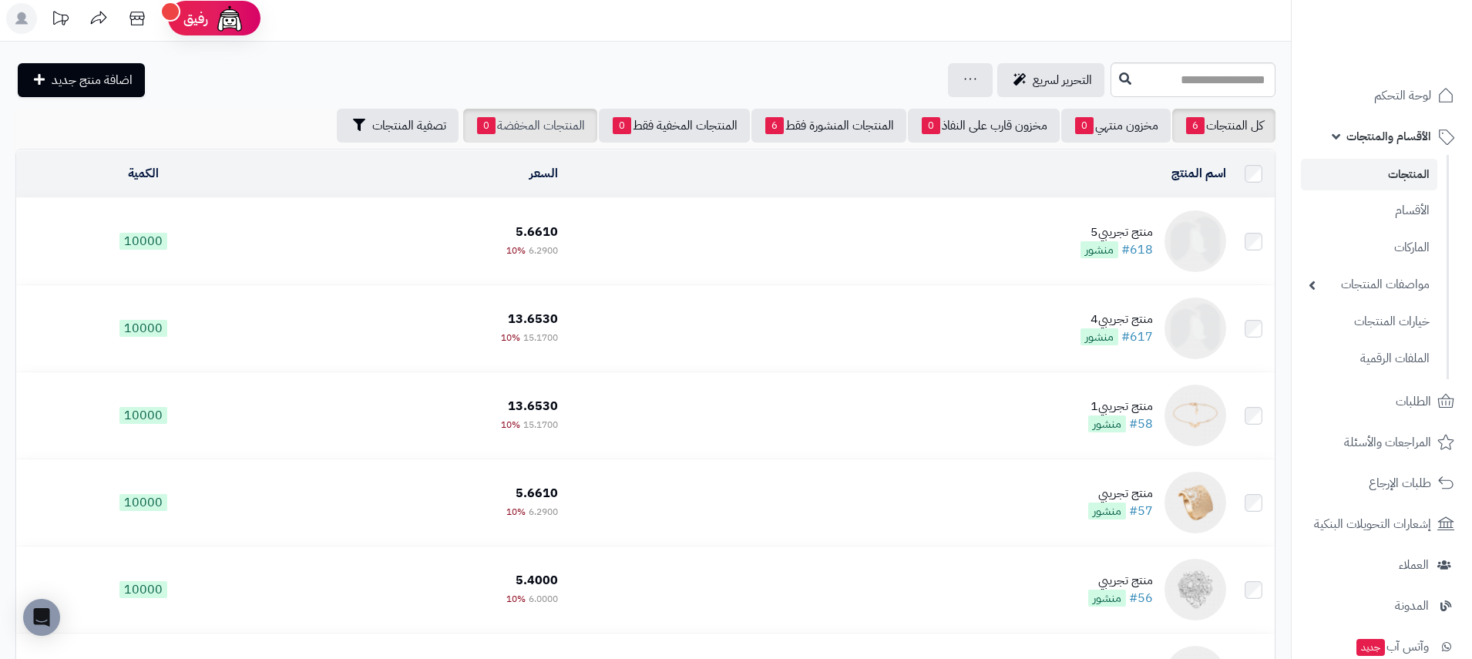
scroll to position [8, 0]
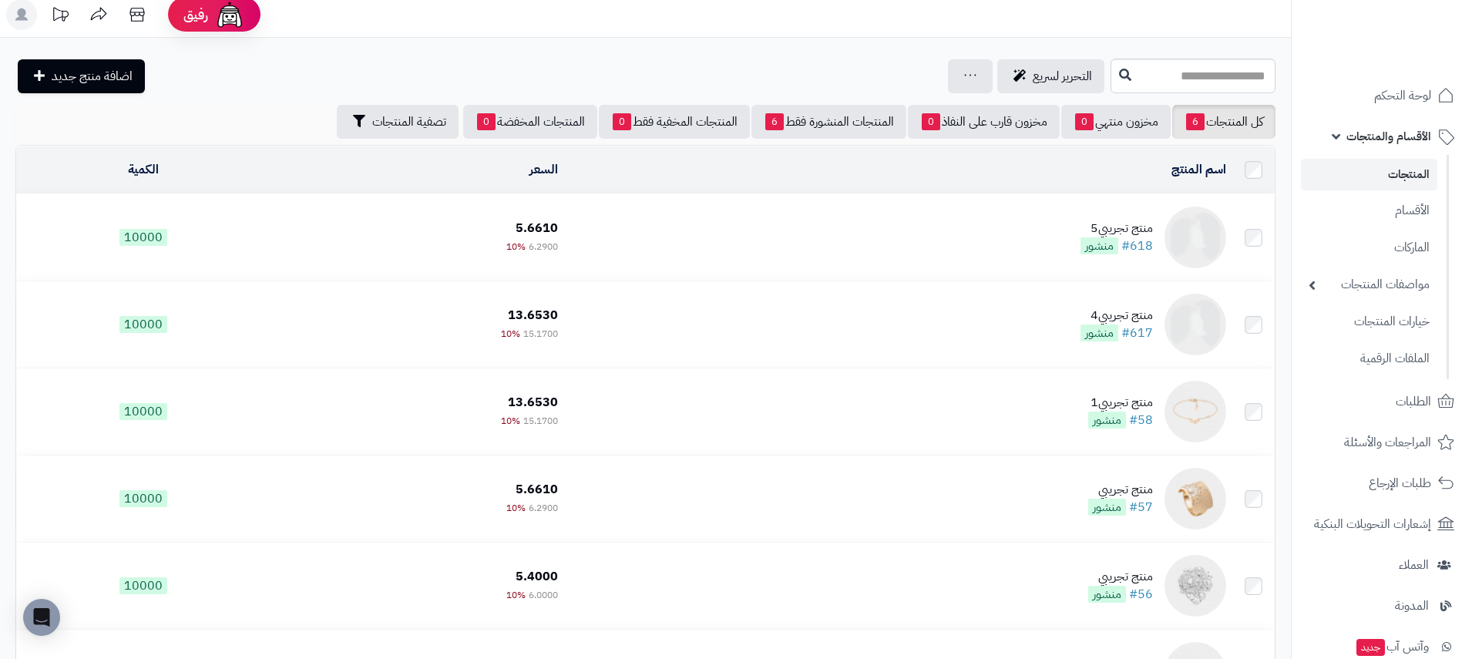
click at [1046, 235] on td "منتج تجريبي5 #618 منشور" at bounding box center [898, 237] width 668 height 86
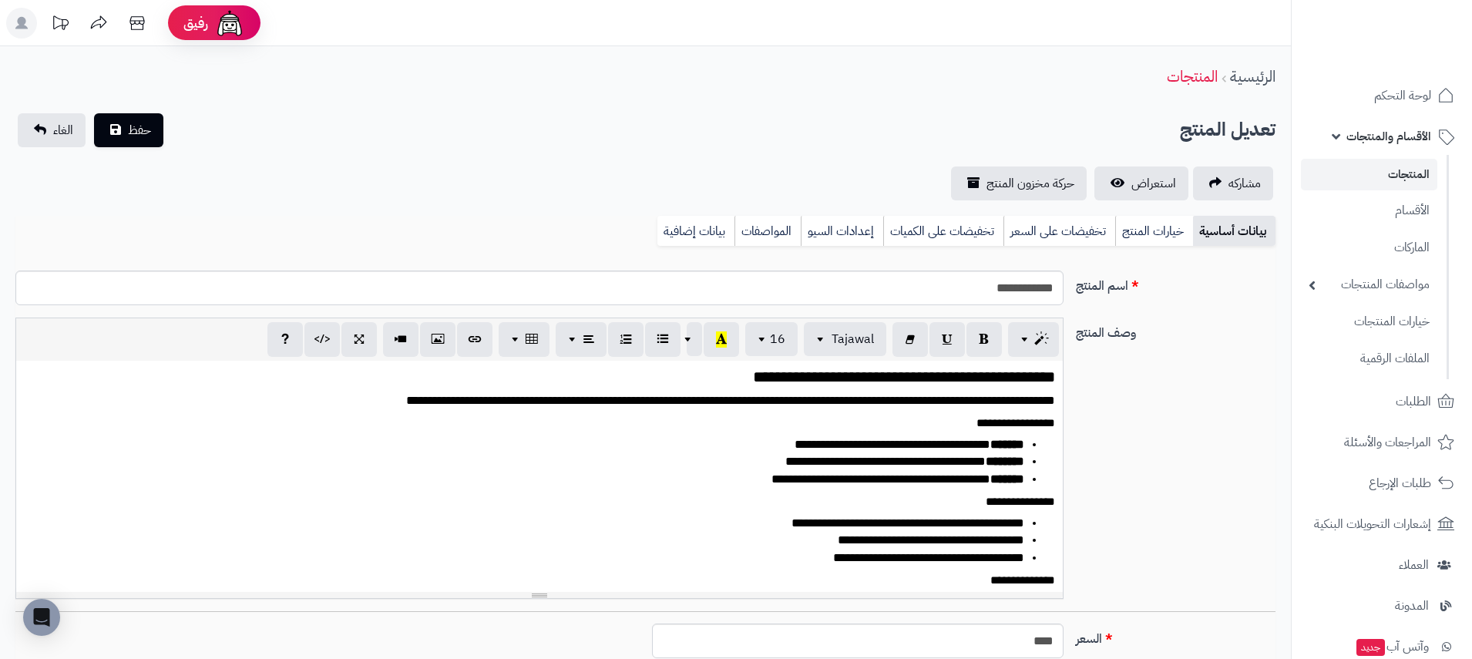
select select
click at [1183, 300] on div "**********" at bounding box center [645, 293] width 1272 height 47
click at [1168, 235] on link "خيارات المنتج" at bounding box center [1154, 231] width 78 height 31
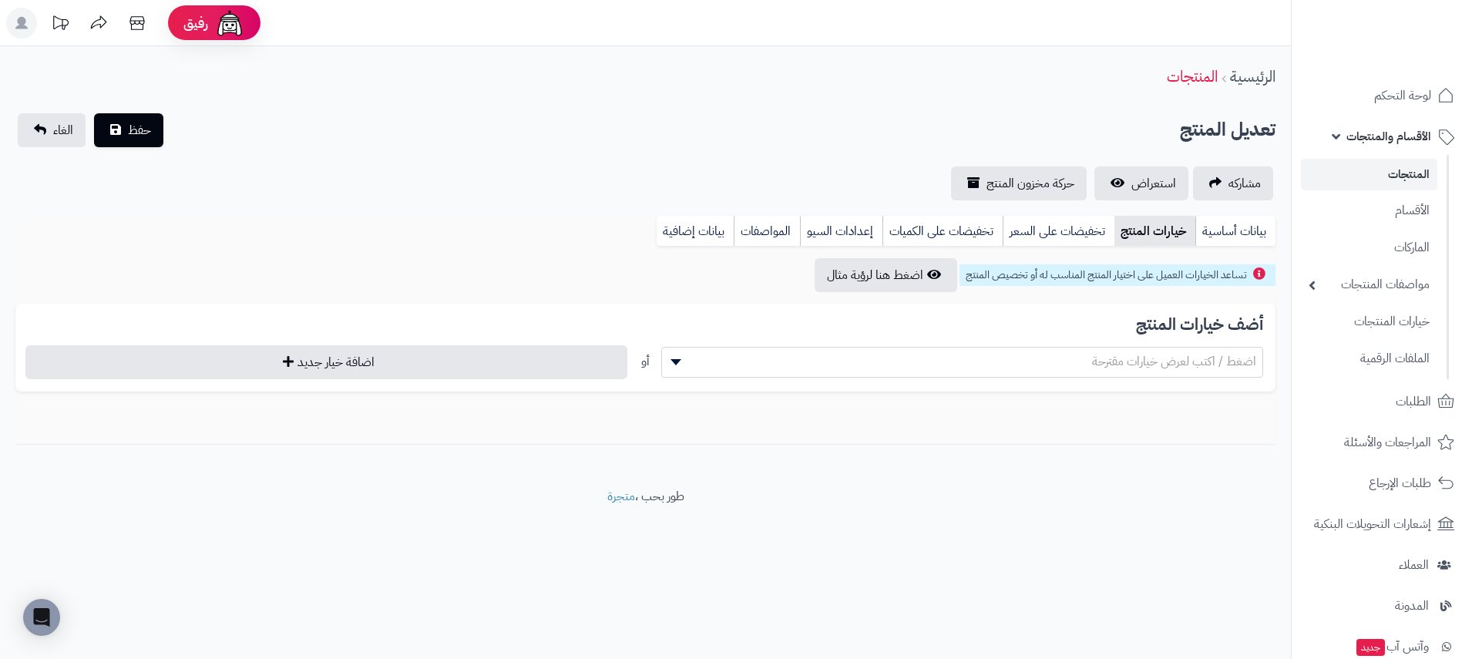
click at [1166, 359] on span "اضغط / اكتب لعرض خيارات مقترحة" at bounding box center [1174, 361] width 164 height 18
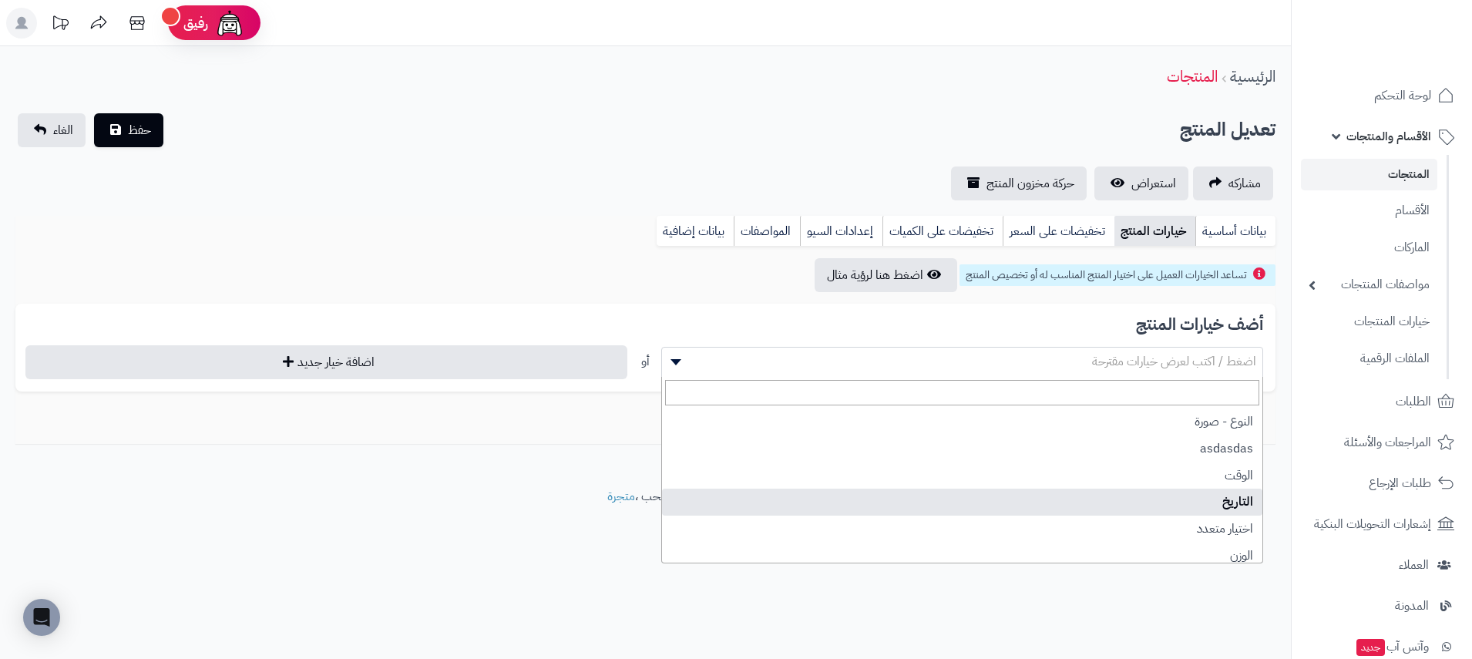
select select "**"
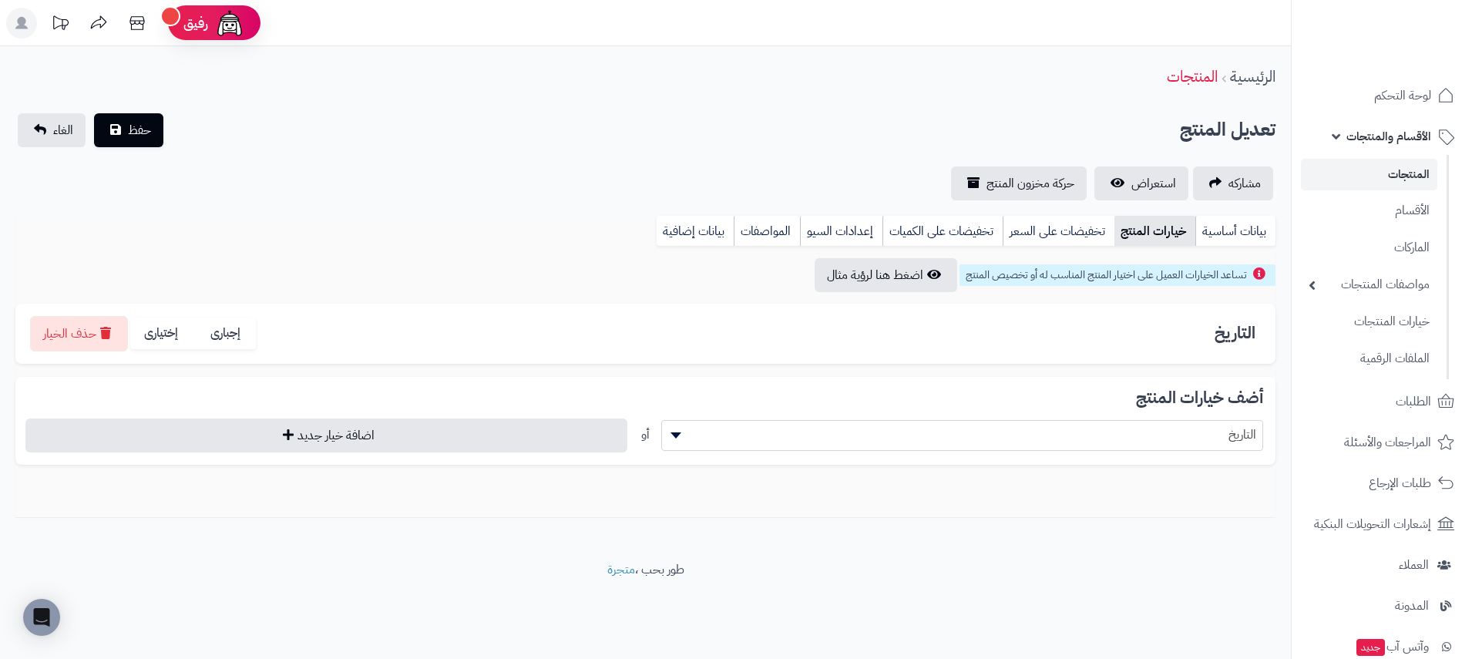
drag, startPoint x: 1224, startPoint y: 479, endPoint x: 1179, endPoint y: 482, distance: 45.6
click at [1224, 478] on div "تساعد الخيارات العميل على اختيار المنتج المناسب له أو تخصيص المنتج اضغط هنا لرؤ…" at bounding box center [645, 388] width 1260 height 260
click at [912, 484] on div "تساعد الخيارات العميل على اختيار المنتج المناسب له أو تخصيص المنتج اضغط هنا لرؤ…" at bounding box center [645, 388] width 1260 height 260
click at [148, 133] on span "حفظ" at bounding box center [139, 129] width 23 height 18
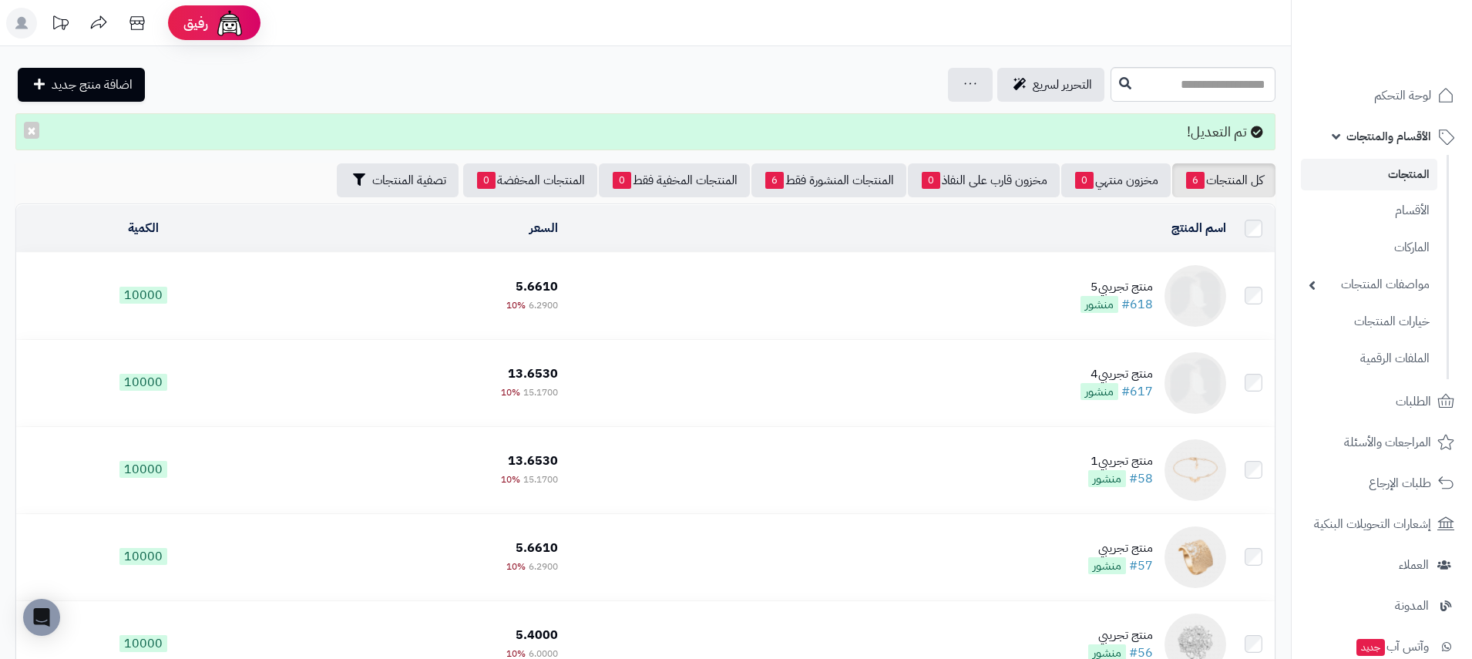
click at [1038, 297] on td "منتج تجريبي5 #618 منشور" at bounding box center [898, 296] width 668 height 86
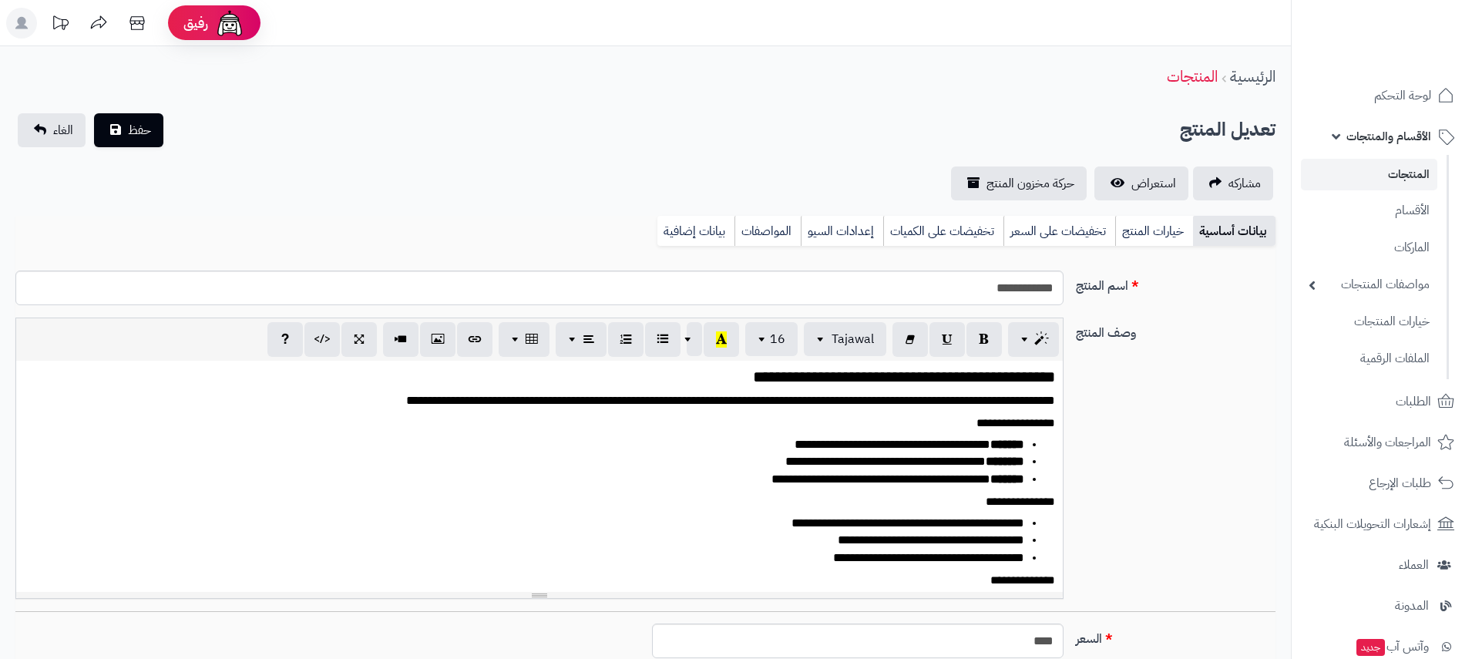
select select
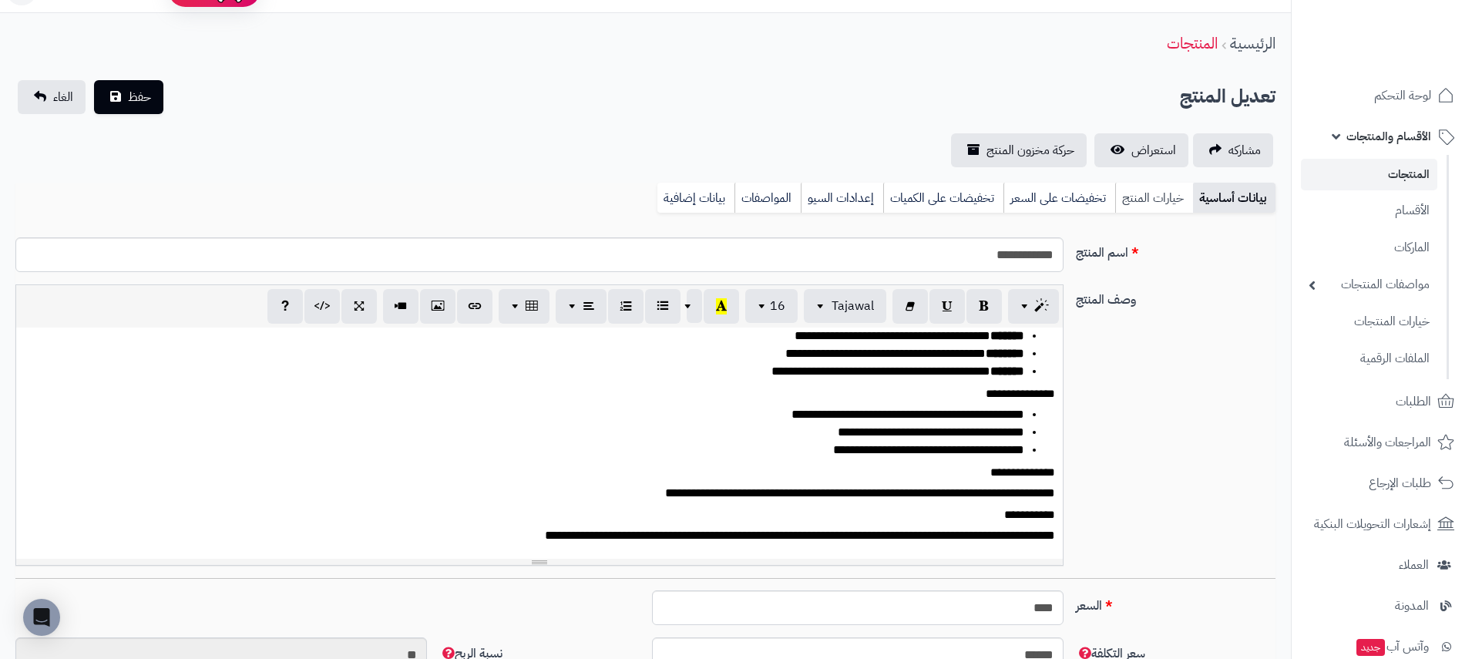
scroll to position [36, -1]
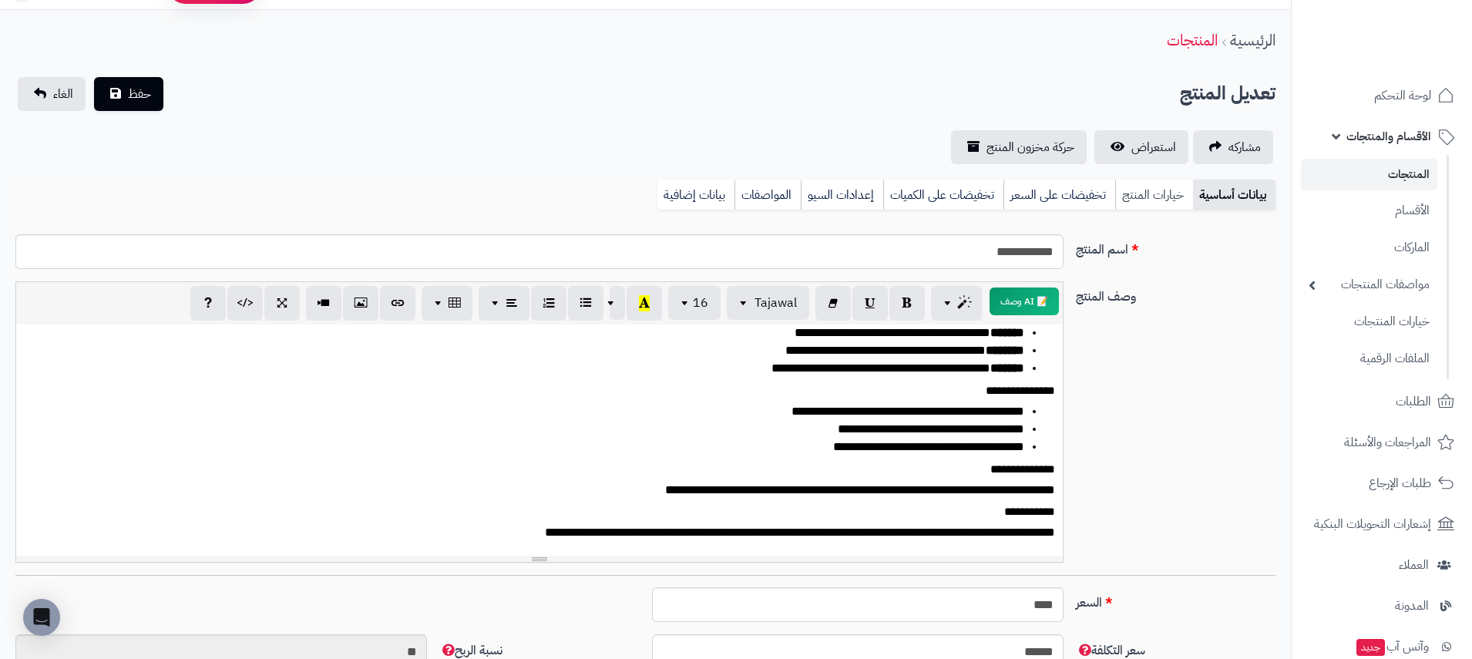
click at [1170, 198] on link "خيارات المنتج" at bounding box center [1154, 195] width 78 height 31
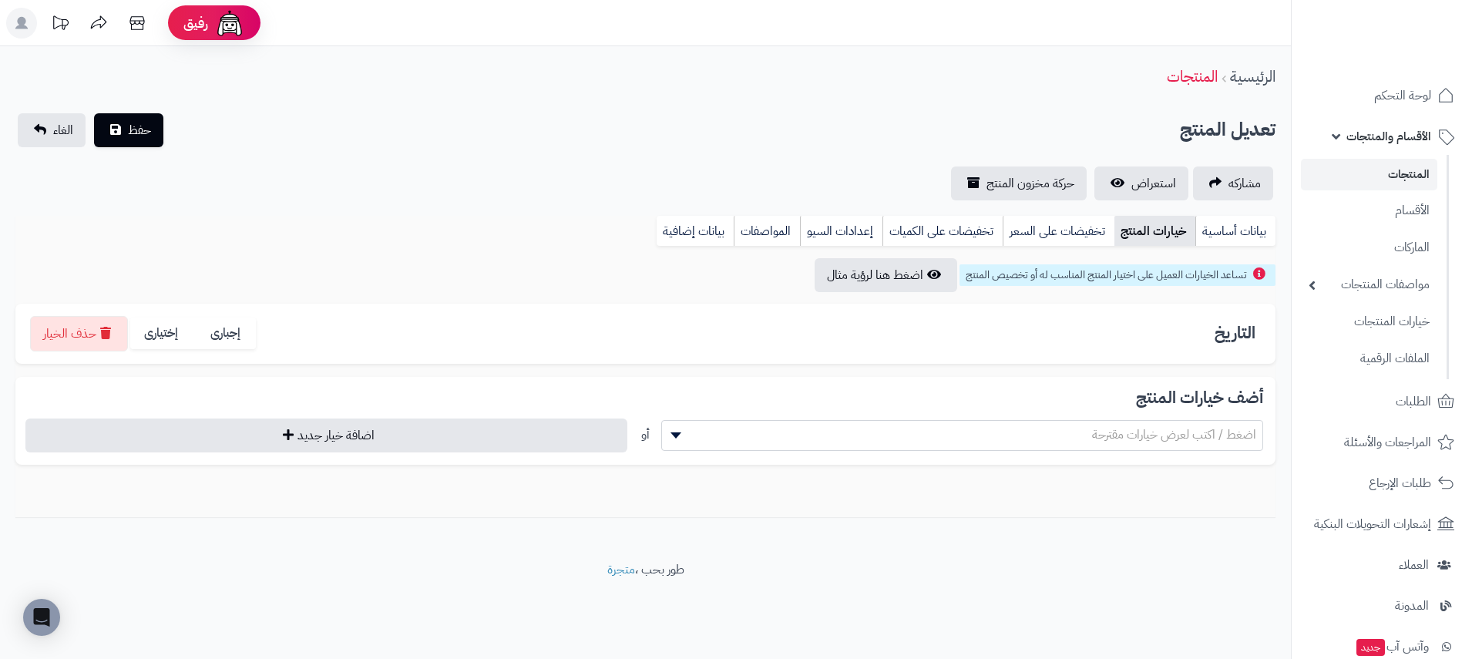
scroll to position [0, -1]
drag, startPoint x: 873, startPoint y: 530, endPoint x: 743, endPoint y: 513, distance: 131.3
click at [867, 529] on div "**********" at bounding box center [645, 303] width 1291 height 515
click at [492, 440] on button "اضافة خيار جديد" at bounding box center [326, 435] width 602 height 34
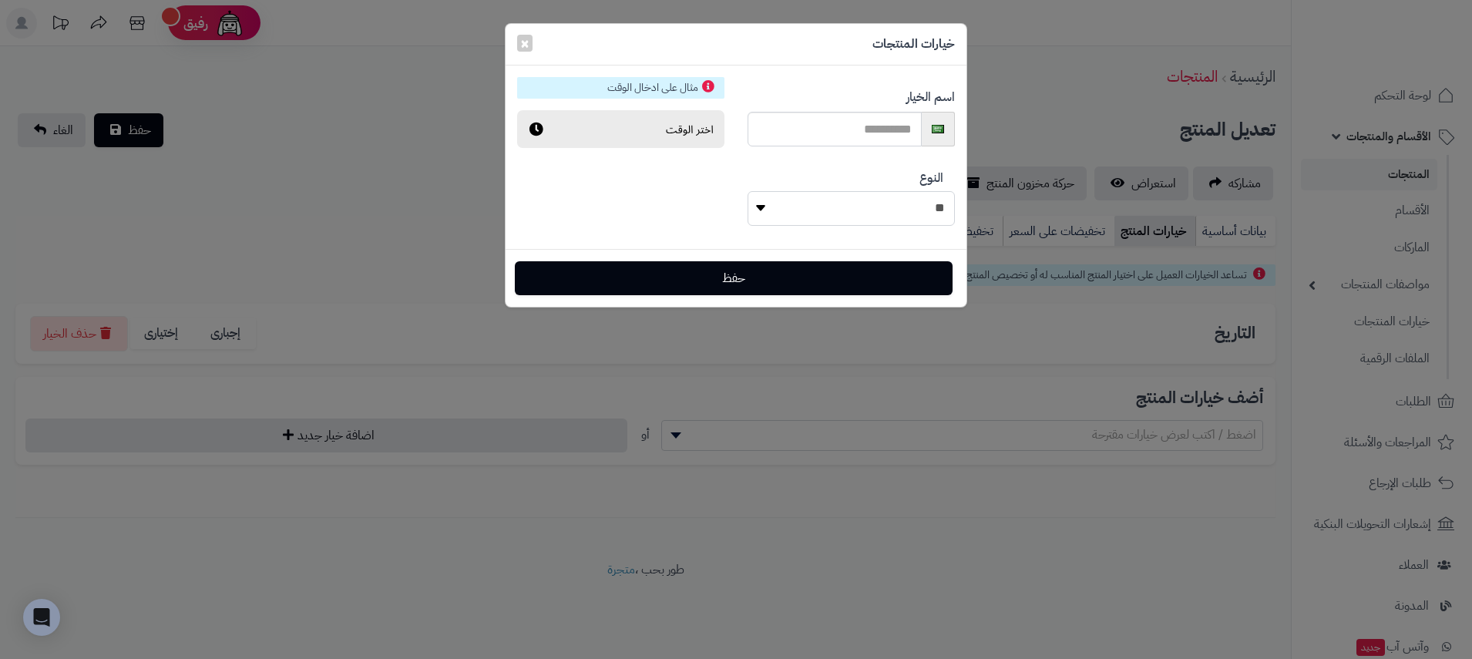
select select "********"
click at [697, 200] on div "**********" at bounding box center [735, 157] width 461 height 160
click at [783, 126] on input "text" at bounding box center [834, 129] width 174 height 35
type input "*"
type input "**********"
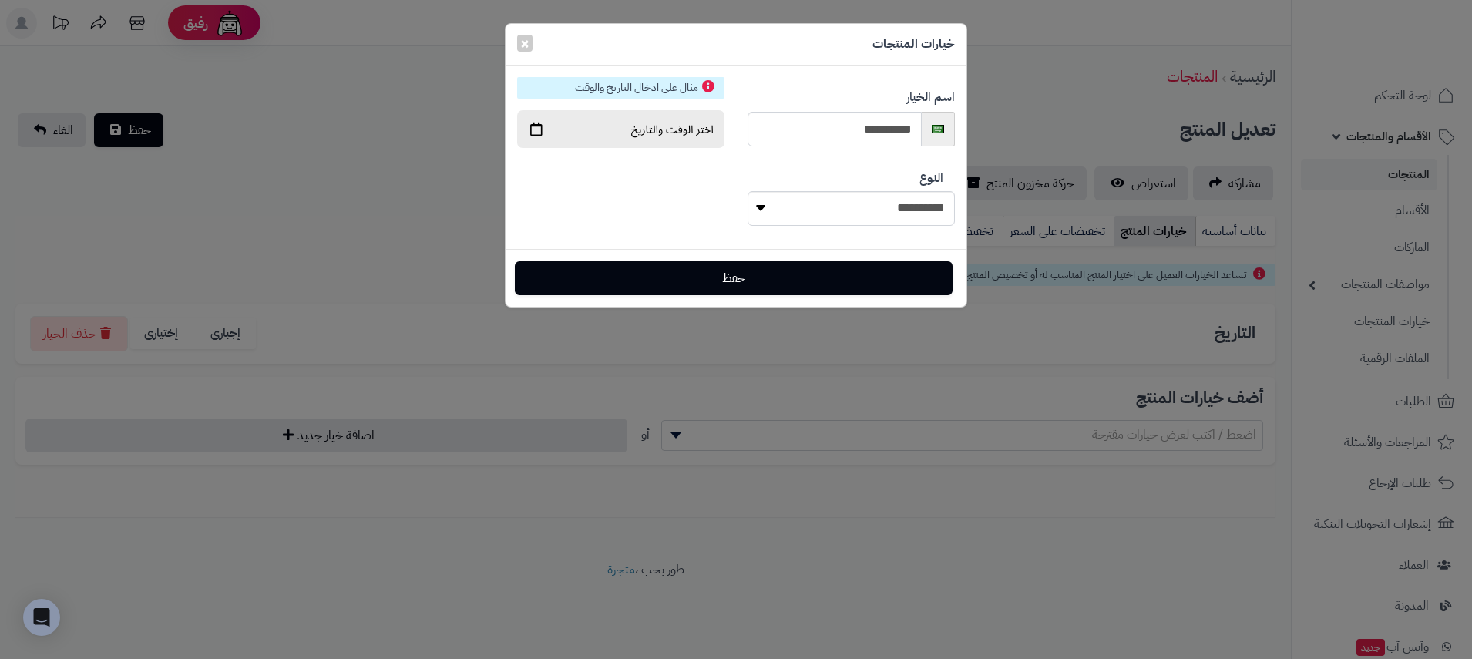
click at [658, 121] on img at bounding box center [620, 129] width 207 height 39
click at [650, 184] on div "**********" at bounding box center [735, 157] width 461 height 160
click at [745, 274] on button "حفظ" at bounding box center [734, 277] width 438 height 34
select select "**"
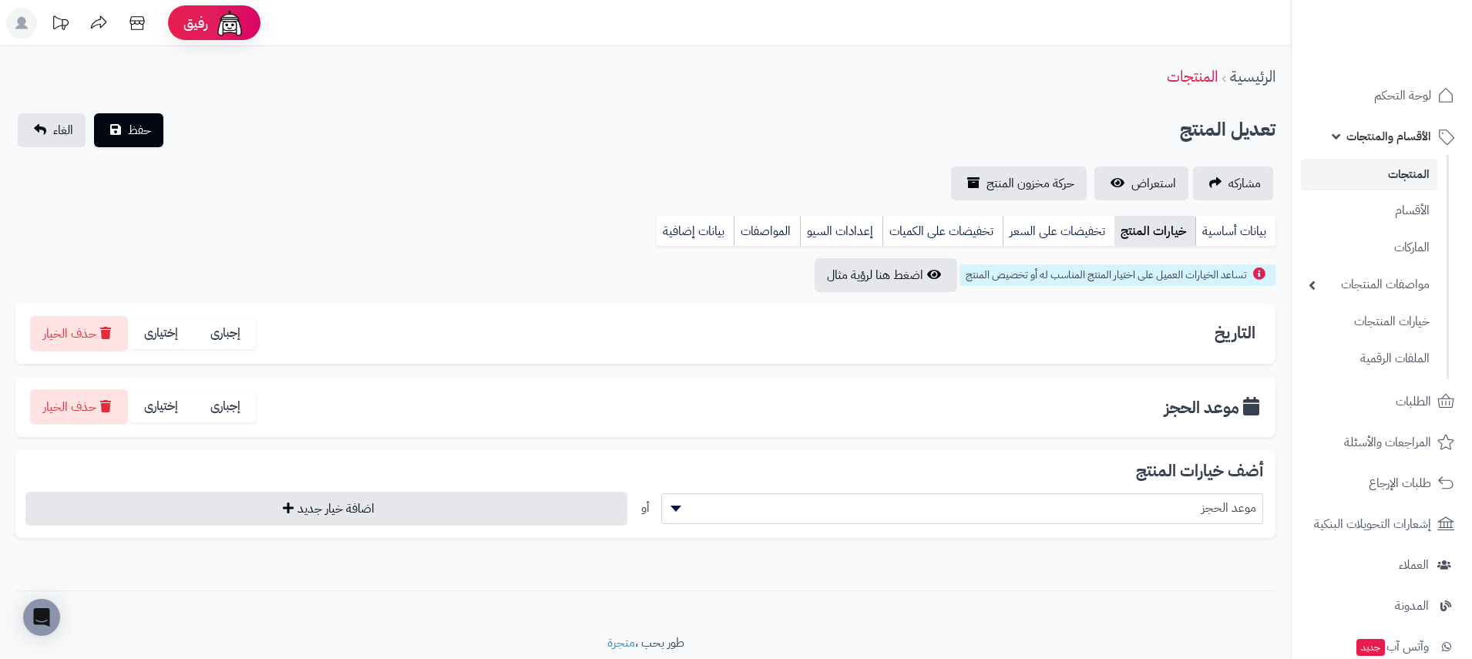
click at [697, 321] on div "التاريخ إجبارى إختيارى حذف الخيار" at bounding box center [645, 333] width 1235 height 35
click at [65, 327] on button "حذف الخيار" at bounding box center [79, 332] width 98 height 35
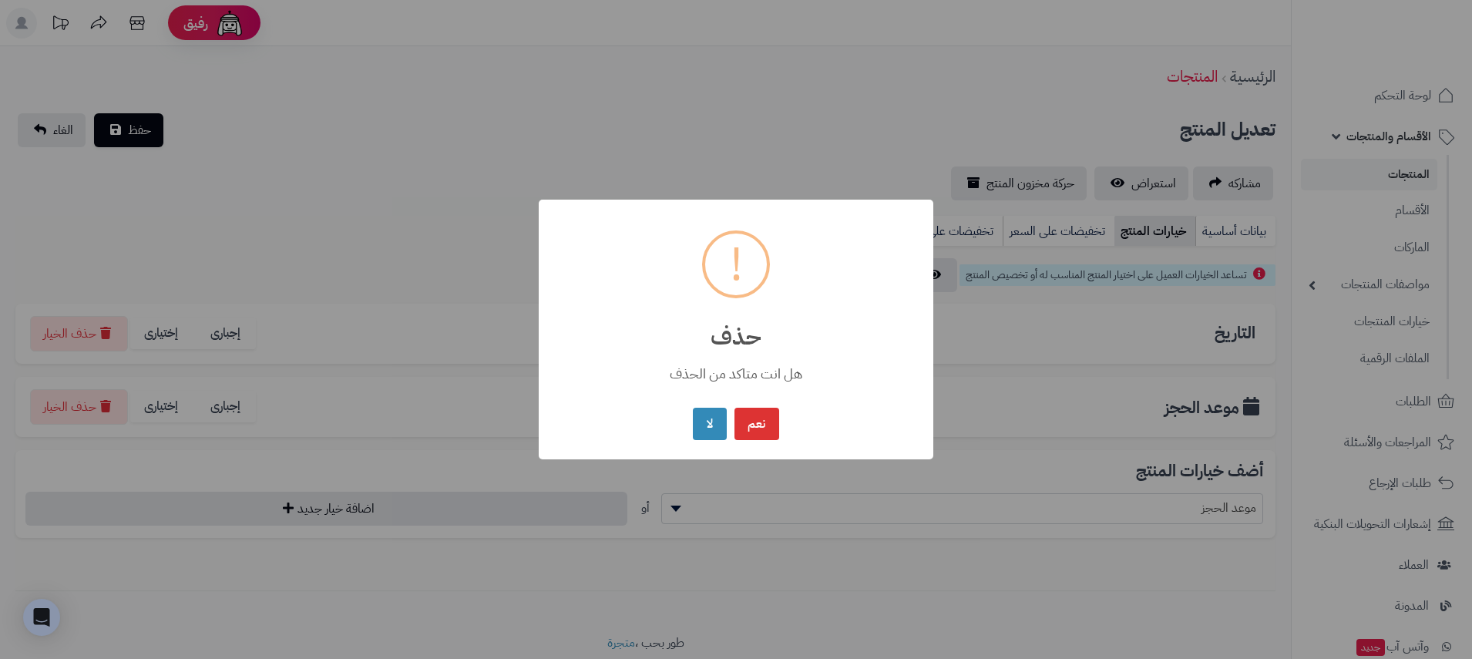
click at [758, 409] on button "نعم" at bounding box center [756, 424] width 45 height 33
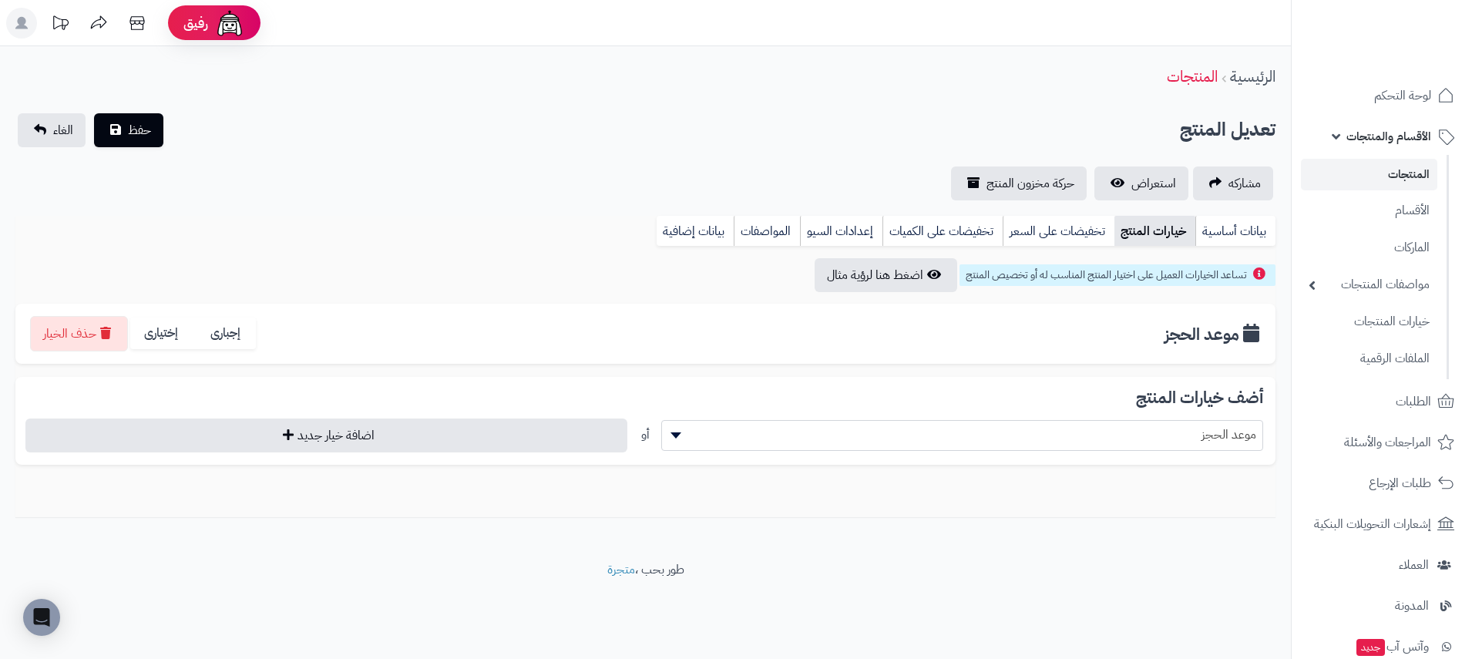
click at [337, 189] on div "مشاركه استعراض حركة مخزون المنتج" at bounding box center [645, 183] width 1260 height 34
click at [116, 126] on button "حفظ" at bounding box center [128, 129] width 69 height 34
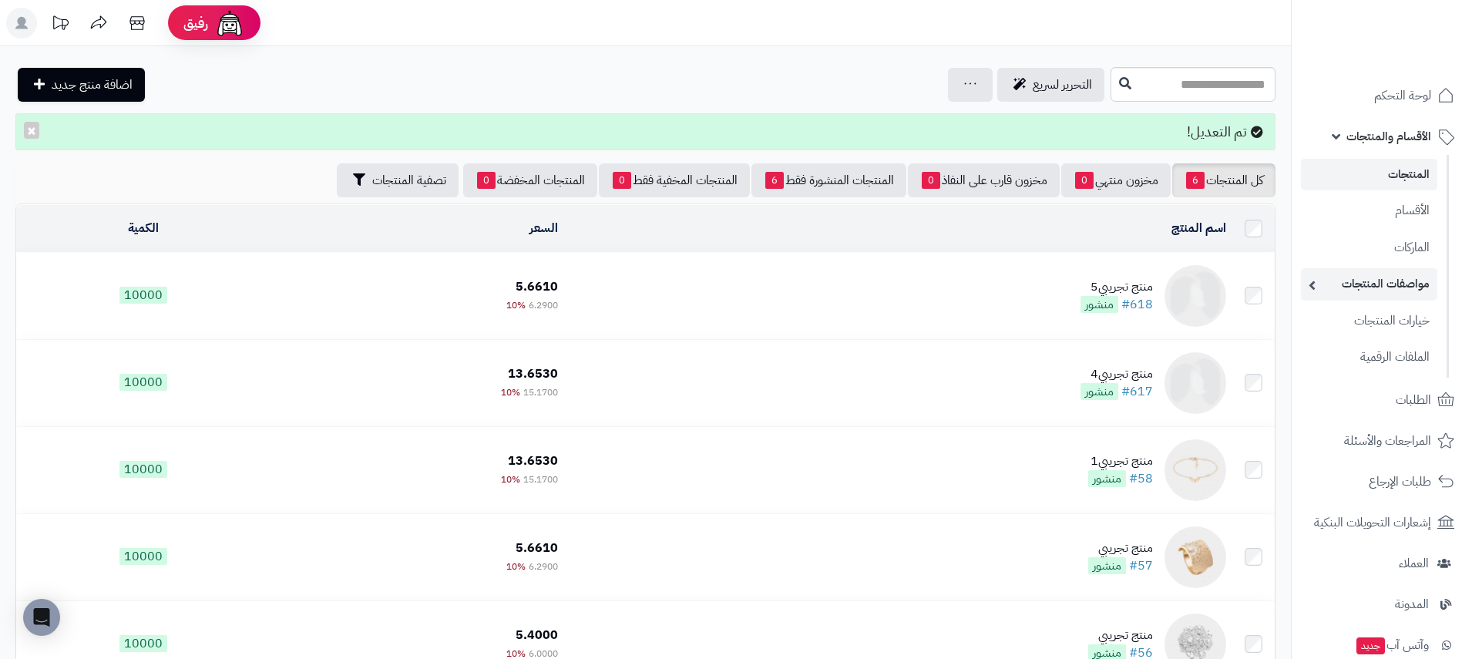
click at [1401, 284] on link "مواصفات المنتجات" at bounding box center [1369, 284] width 136 height 32
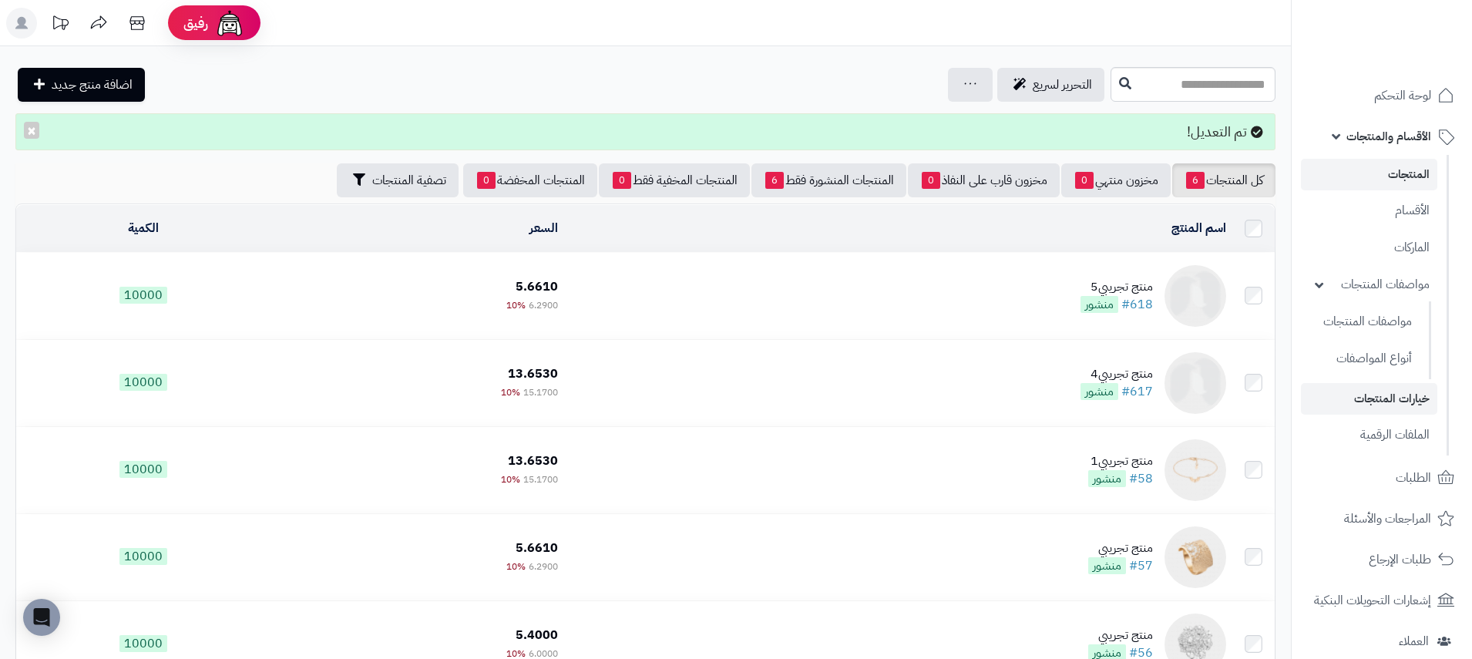
click at [1388, 404] on link "خيارات المنتجات" at bounding box center [1369, 399] width 136 height 32
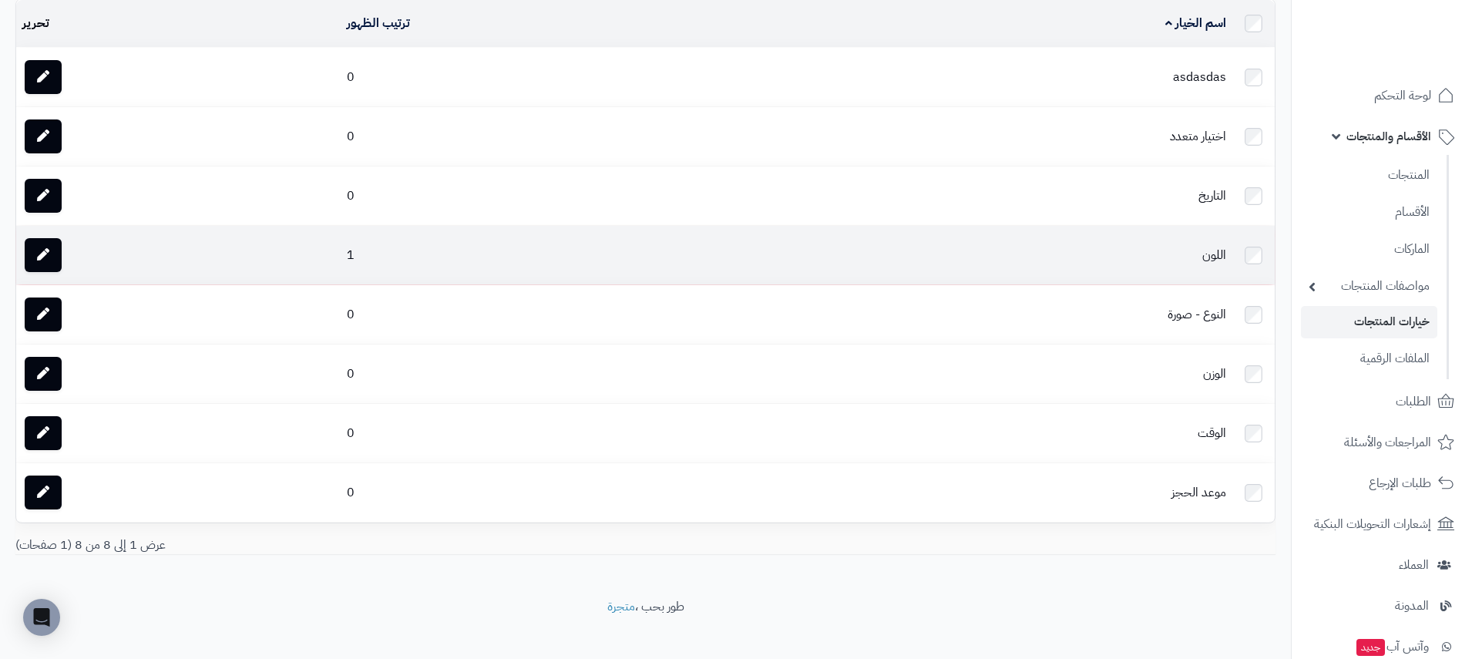
scroll to position [117, 0]
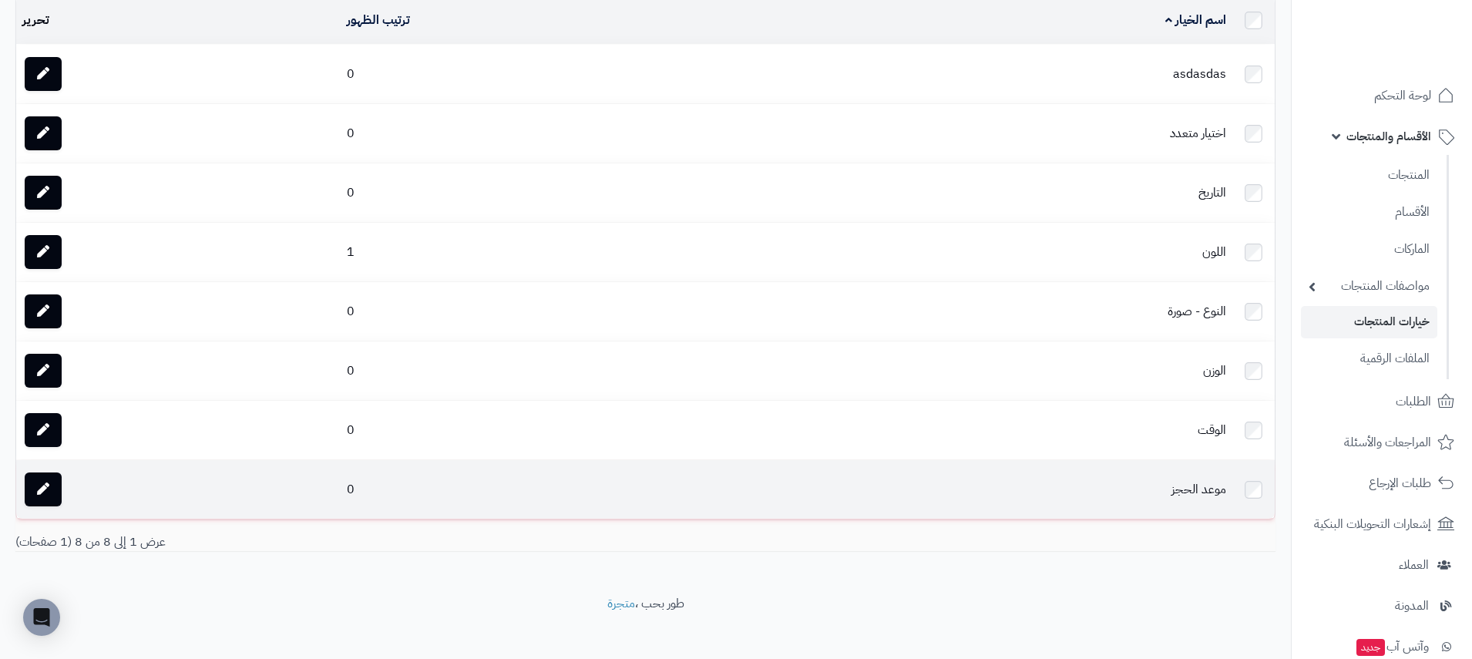
click at [1190, 492] on td "موعد الحجز" at bounding box center [1013, 489] width 438 height 59
click at [53, 486] on link at bounding box center [43, 489] width 37 height 34
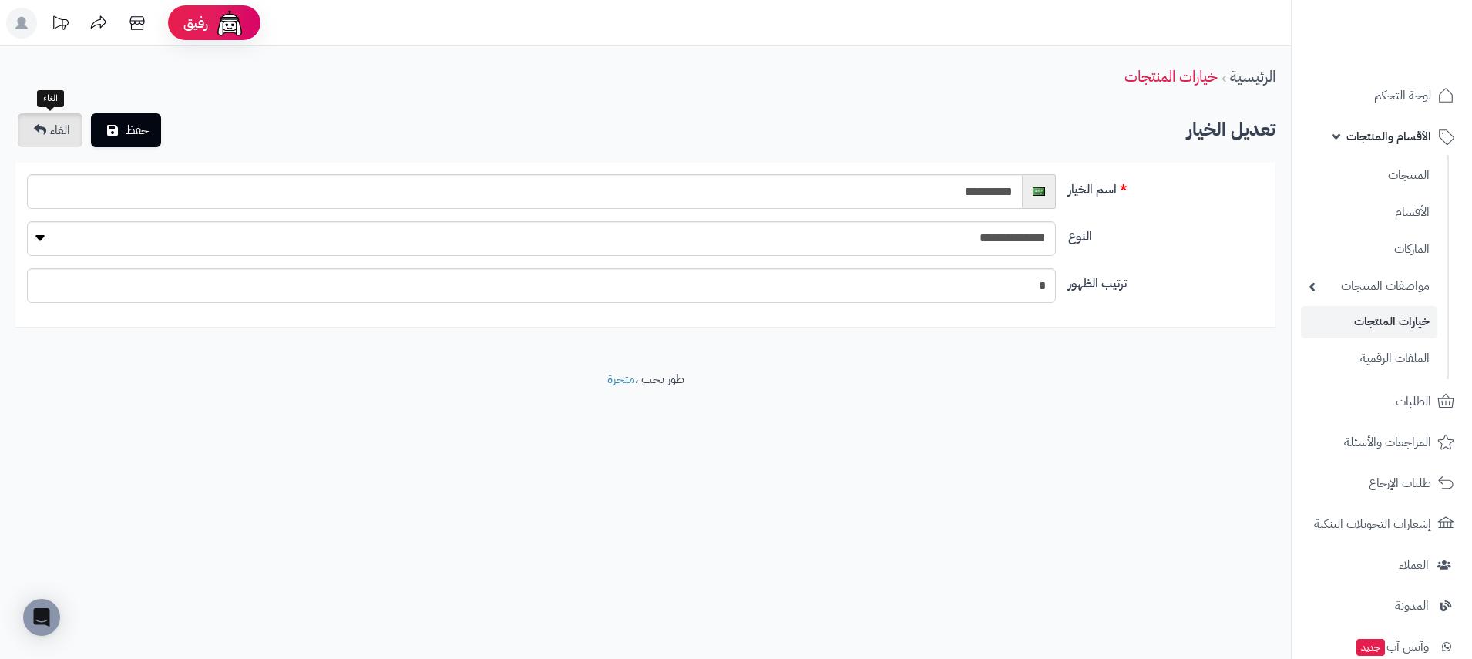
click at [35, 132] on icon at bounding box center [40, 129] width 12 height 12
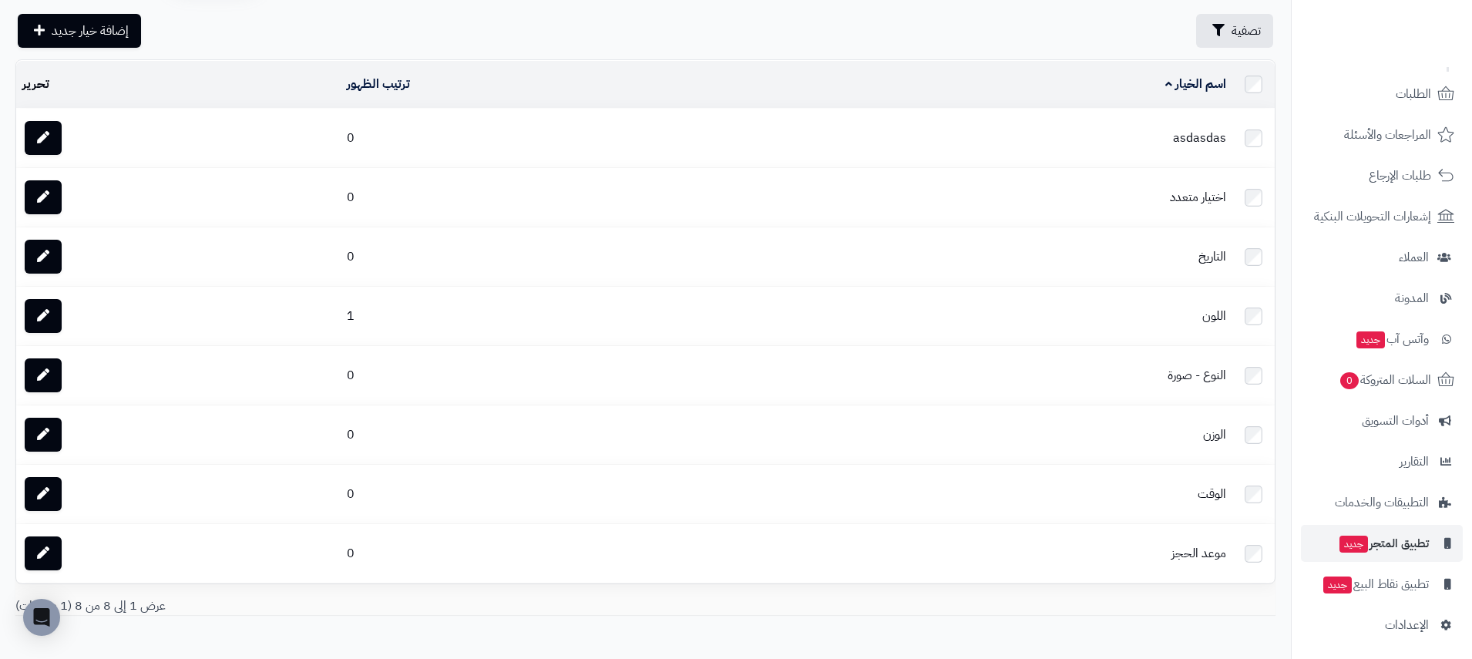
scroll to position [54, 0]
click at [1399, 614] on span "الإعدادات" at bounding box center [1407, 625] width 44 height 22
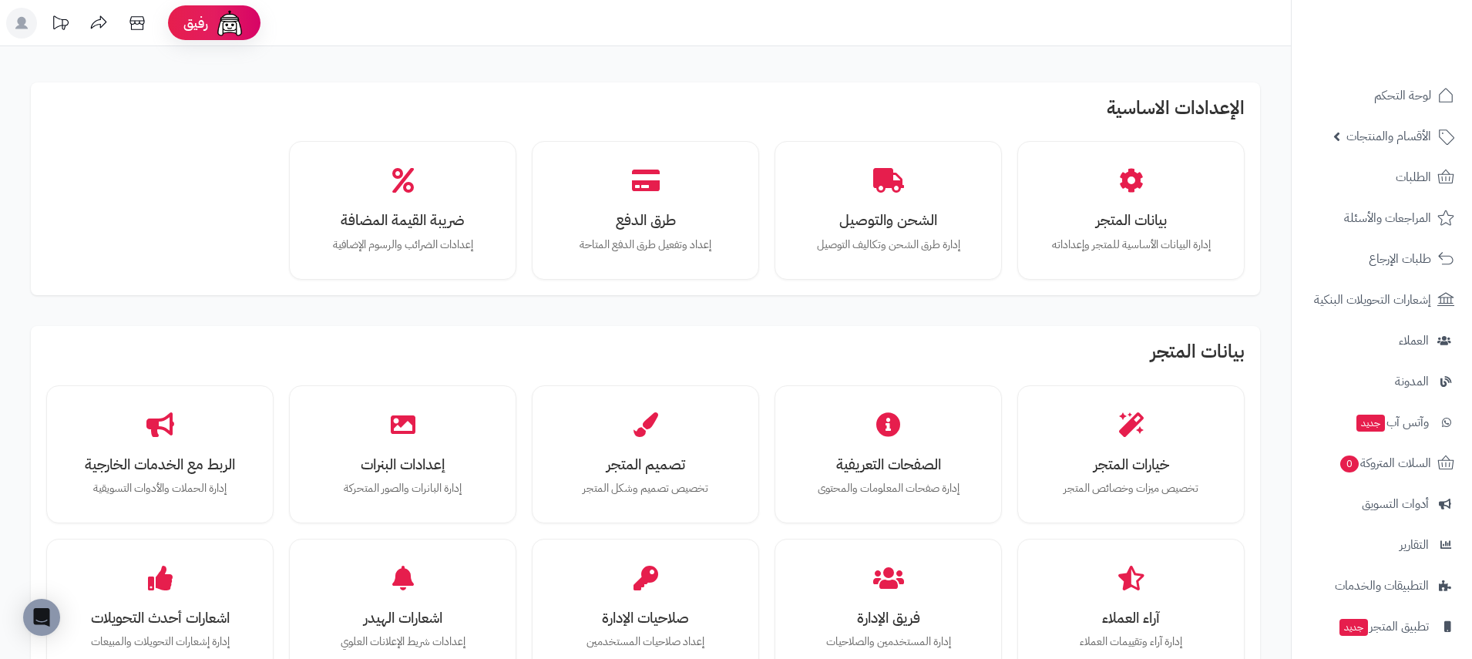
click at [1120, 448] on div "خيارات المتجر تخصيص ميزات وخصائص المتجر" at bounding box center [1131, 455] width 204 height 116
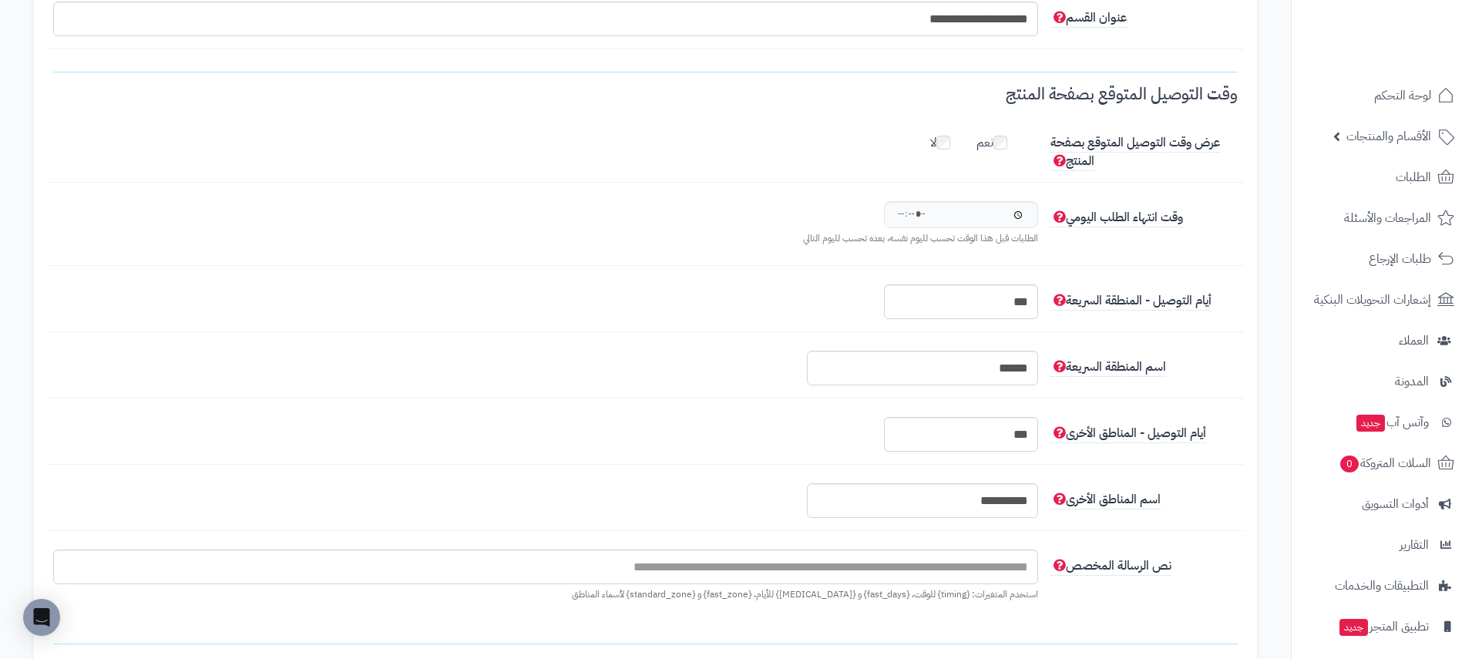
scroll to position [1605, 0]
click at [995, 283] on input "***" at bounding box center [961, 300] width 154 height 35
click at [1143, 298] on div "أيام التوصيل - المنطقة السريعة ***" at bounding box center [645, 307] width 1197 height 48
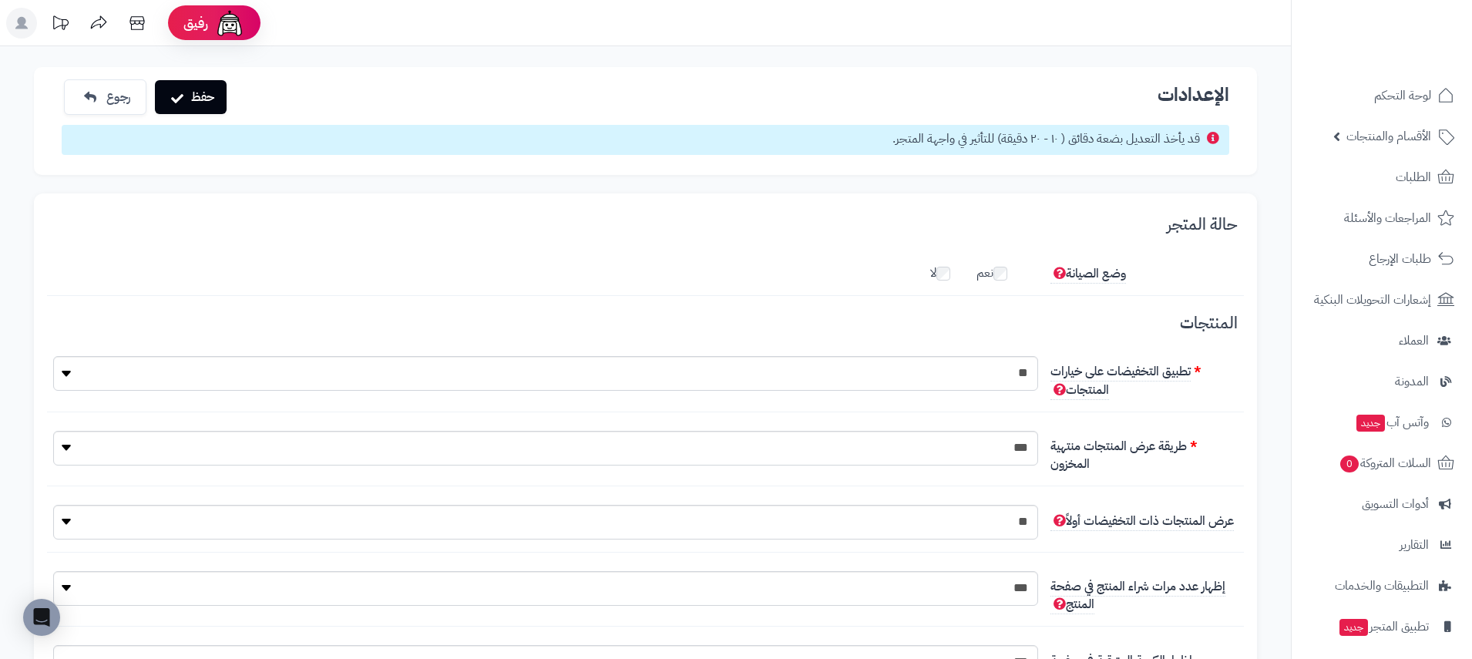
scroll to position [0, 0]
click at [130, 105] on link "رجوع" at bounding box center [101, 96] width 75 height 34
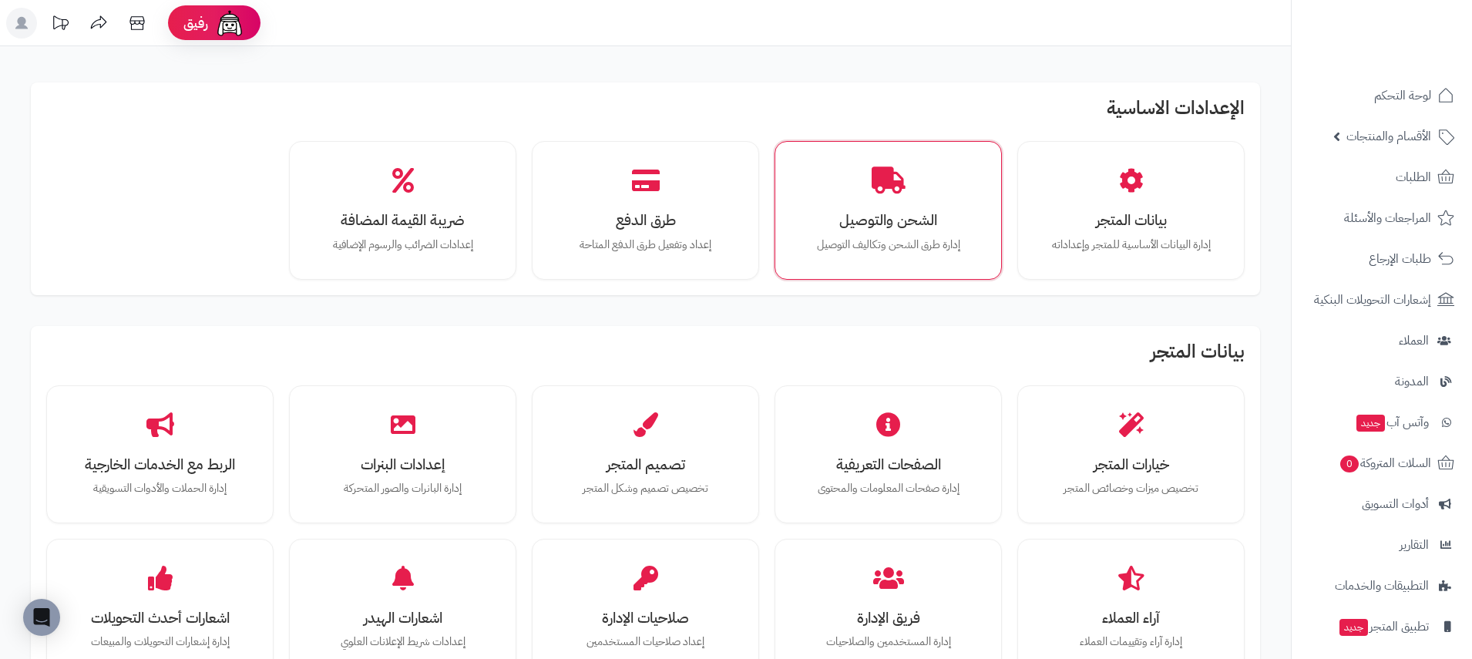
click at [909, 242] on p "إدارة طرق الشحن وتكاليف التوصيل" at bounding box center [887, 245] width 173 height 17
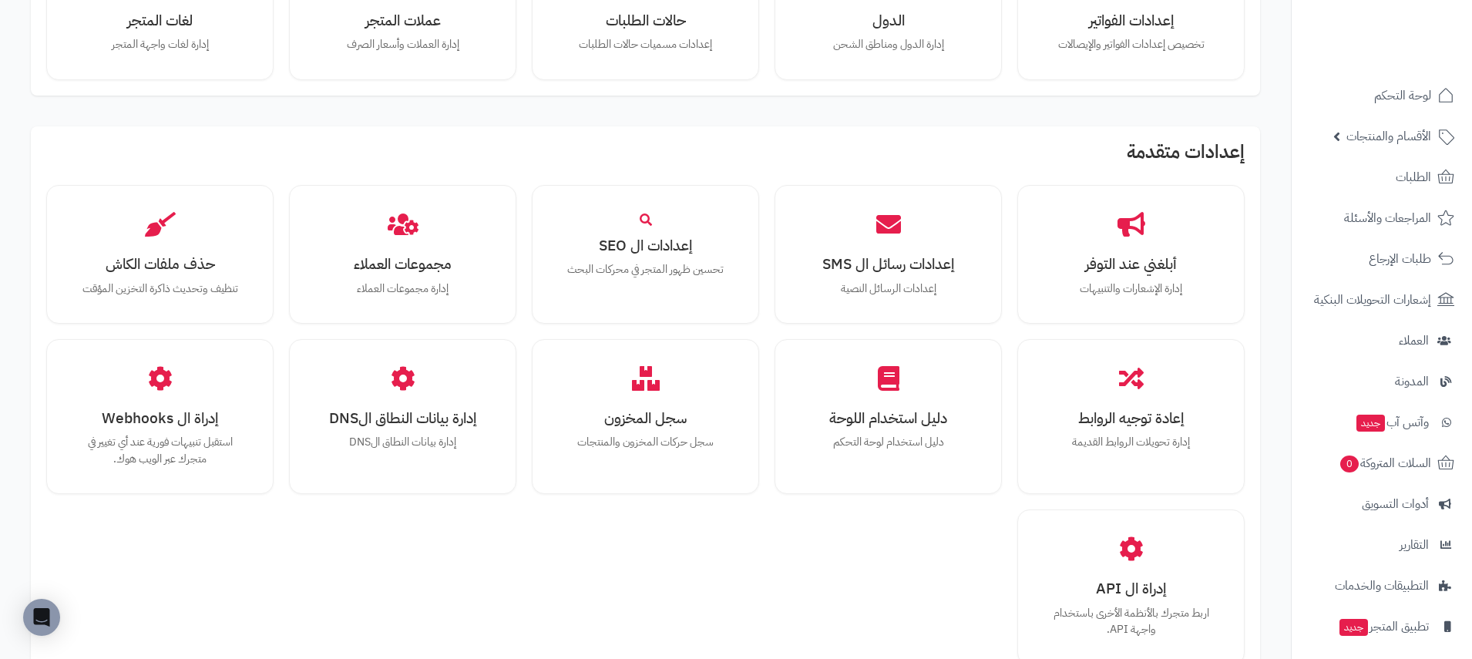
scroll to position [842, 0]
